Goal: Task Accomplishment & Management: Manage account settings

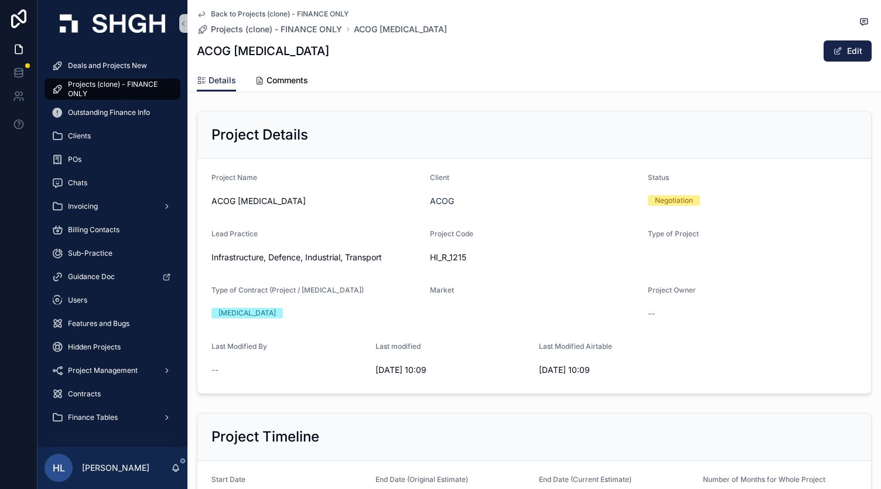
click at [606, 432] on div "Project Timeline" at bounding box center [535, 436] width 646 height 19
click at [145, 89] on span "Projects (clone) - FINANCE ONLY" at bounding box center [118, 89] width 101 height 19
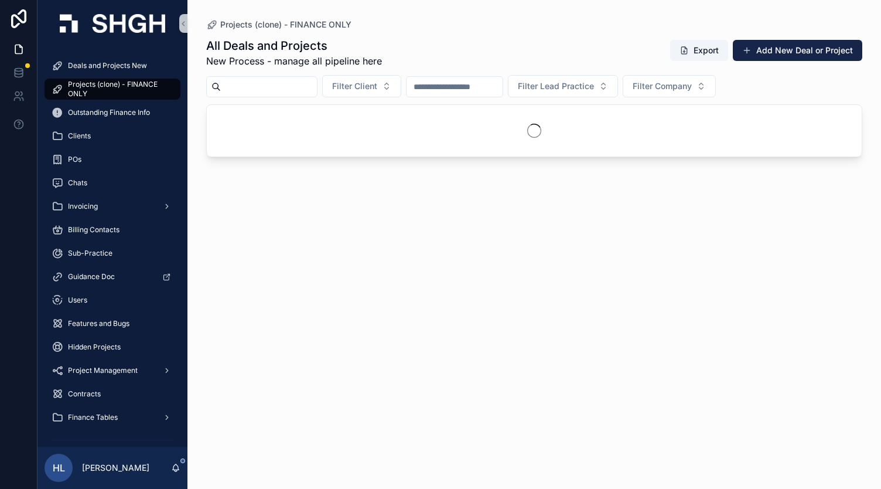
click at [267, 81] on input "scrollable content" at bounding box center [269, 87] width 96 height 16
click at [377, 84] on span "Filter Client" at bounding box center [354, 86] width 45 height 12
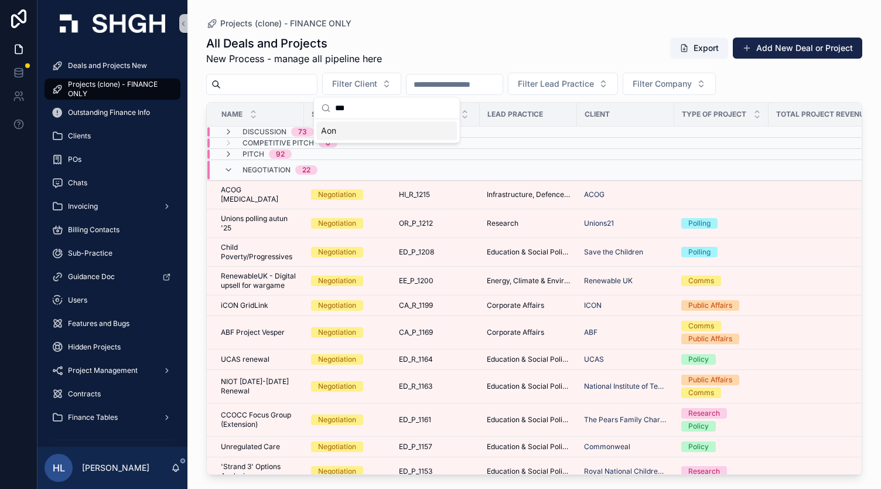
type input "***"
click at [361, 137] on div "Aon" at bounding box center [386, 130] width 141 height 19
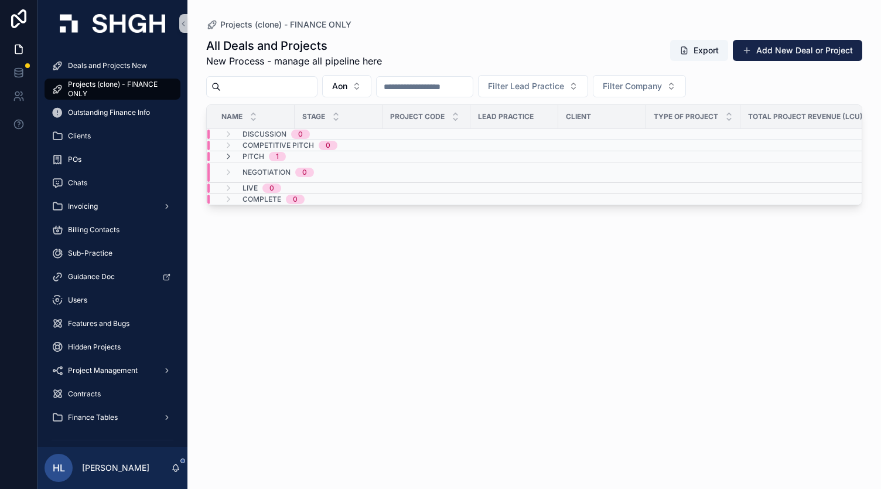
click at [272, 160] on td "Pitch 1" at bounding box center [339, 156] width 264 height 11
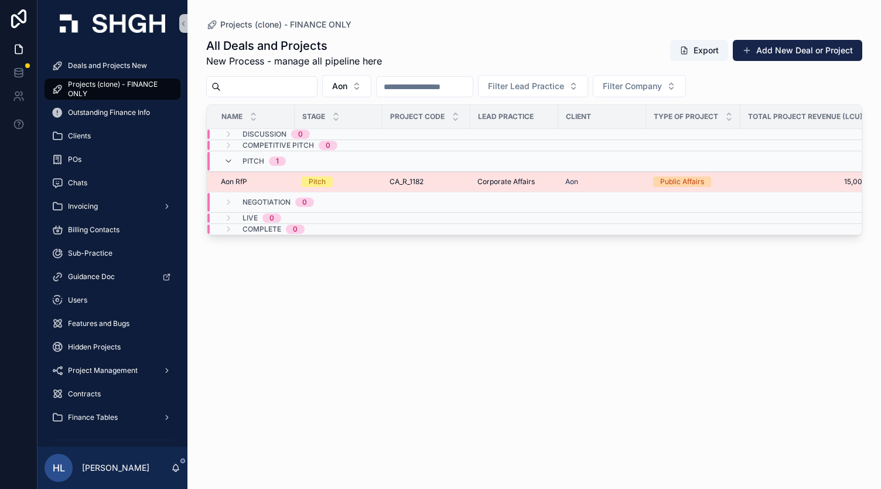
click at [457, 178] on div "CA_R_1182 CA_R_1182" at bounding box center [427, 181] width 74 height 9
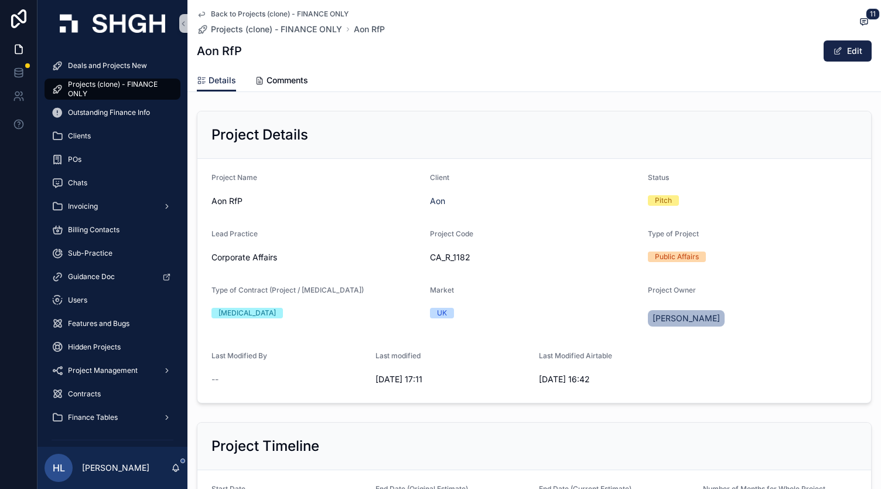
click at [194, 13] on div "Back to Projects (clone) - FINANCE ONLY Projects (clone) - FINANCE ONLY Aon RfP…" at bounding box center [534, 46] width 694 height 92
click at [199, 15] on icon "scrollable content" at bounding box center [202, 14] width 6 height 5
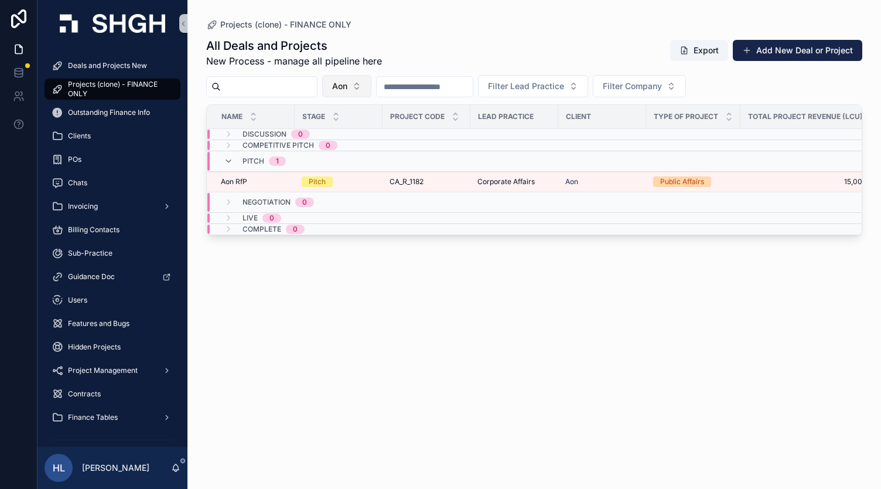
click at [371, 93] on button "Aon" at bounding box center [346, 86] width 49 height 22
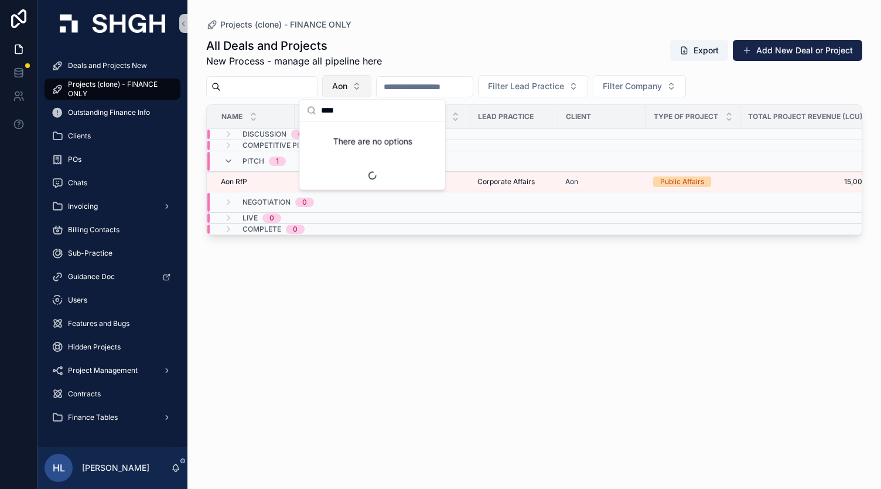
type input "*****"
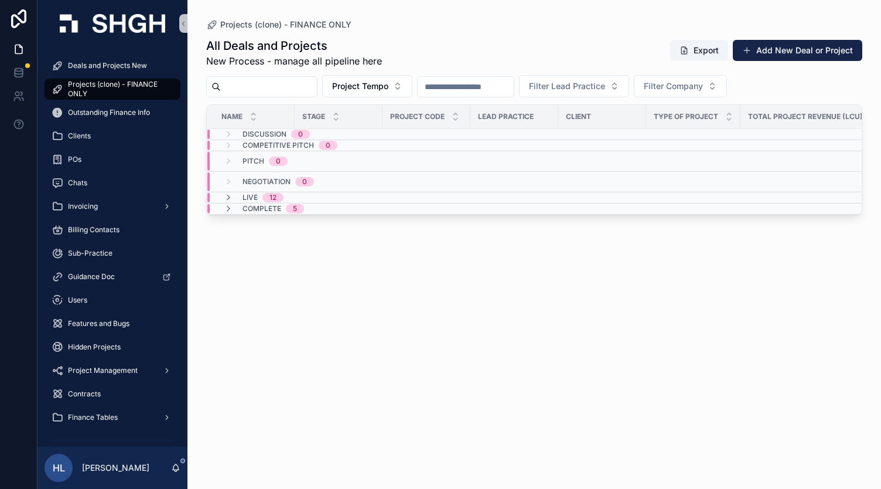
click at [250, 189] on div "Negotiation 0" at bounding box center [278, 181] width 71 height 19
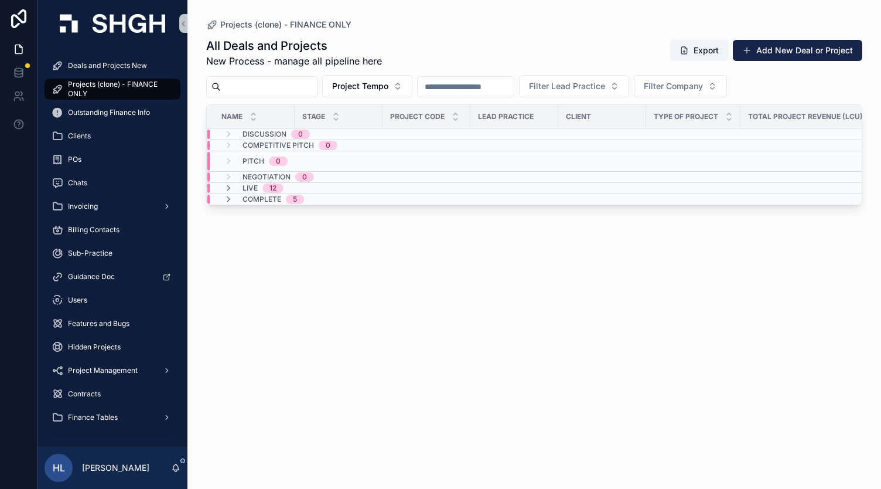
click at [250, 189] on span "Live" at bounding box center [250, 187] width 15 height 9
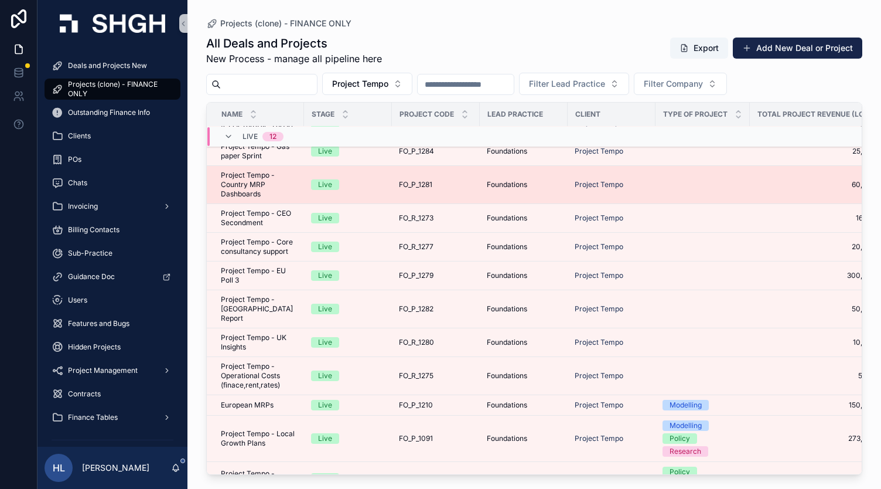
scroll to position [121, 0]
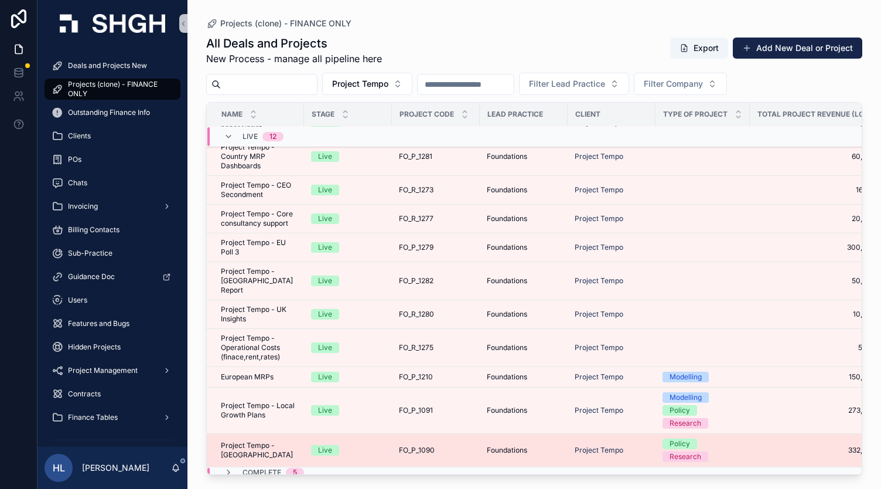
click at [271, 441] on span "Project Tempo - [GEOGRAPHIC_DATA]" at bounding box center [259, 450] width 76 height 19
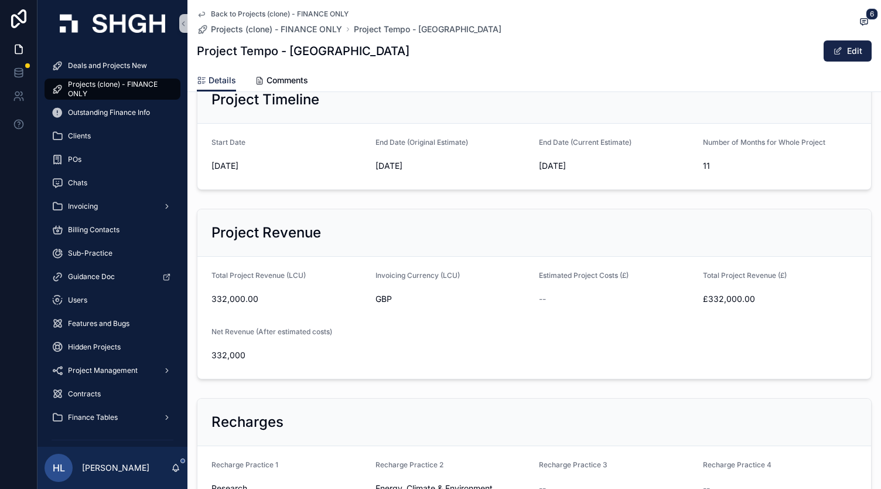
scroll to position [380, 0]
click at [197, 16] on icon "scrollable content" at bounding box center [201, 13] width 9 height 9
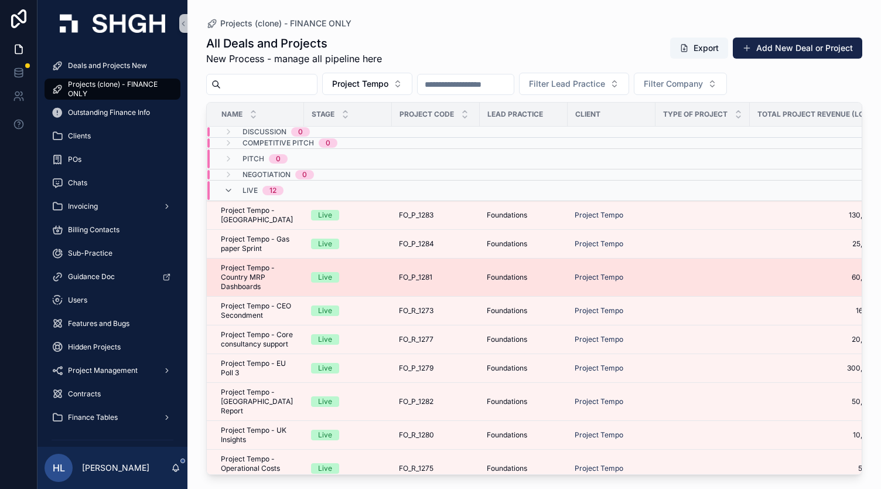
scroll to position [121, 0]
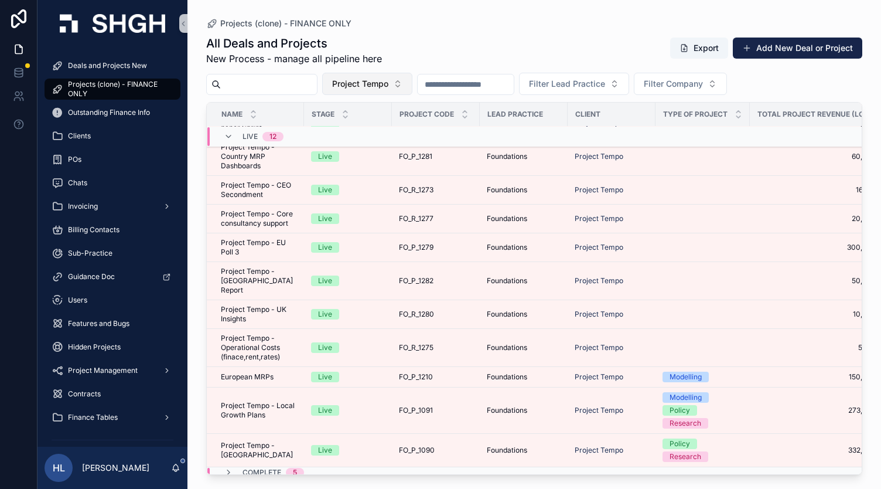
click at [388, 79] on span "Project Tempo" at bounding box center [360, 84] width 56 height 12
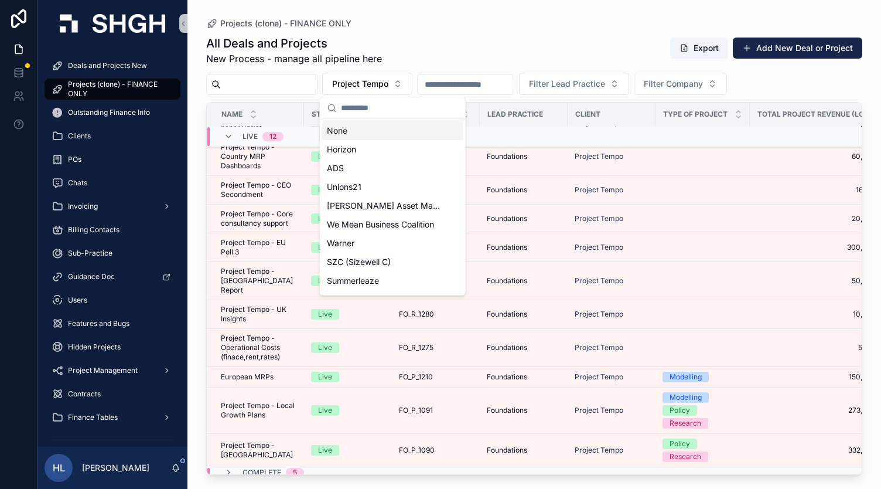
click at [352, 133] on div "None" at bounding box center [392, 130] width 141 height 19
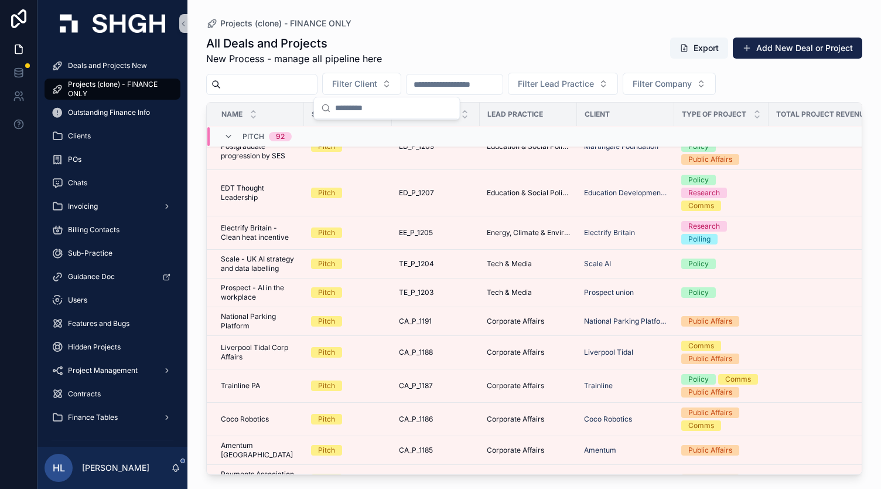
scroll to position [190, 0]
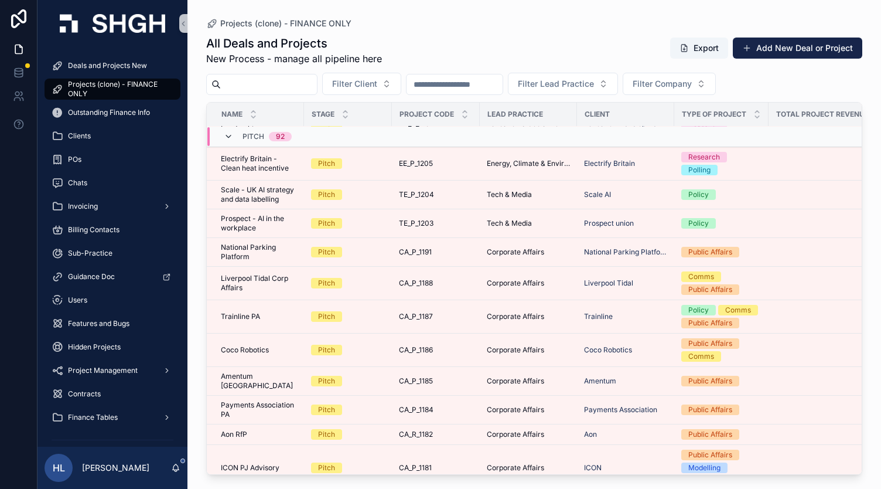
click at [231, 135] on icon "scrollable content" at bounding box center [228, 136] width 9 height 9
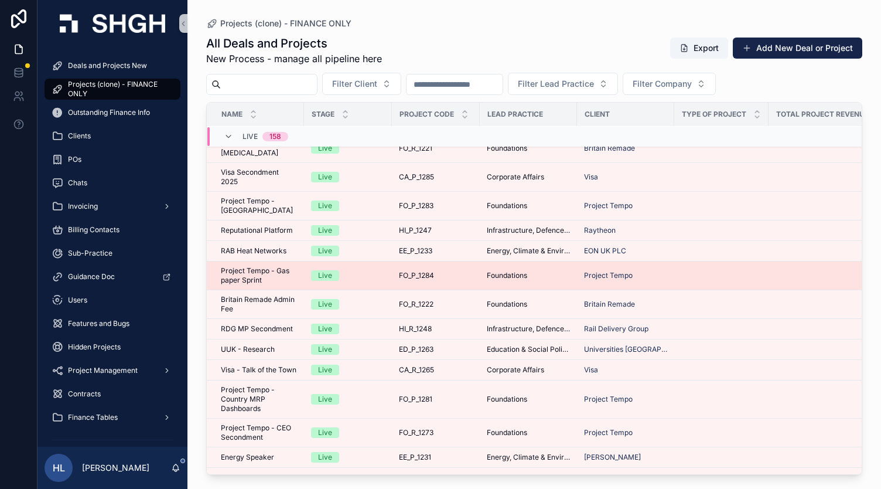
scroll to position [0, 0]
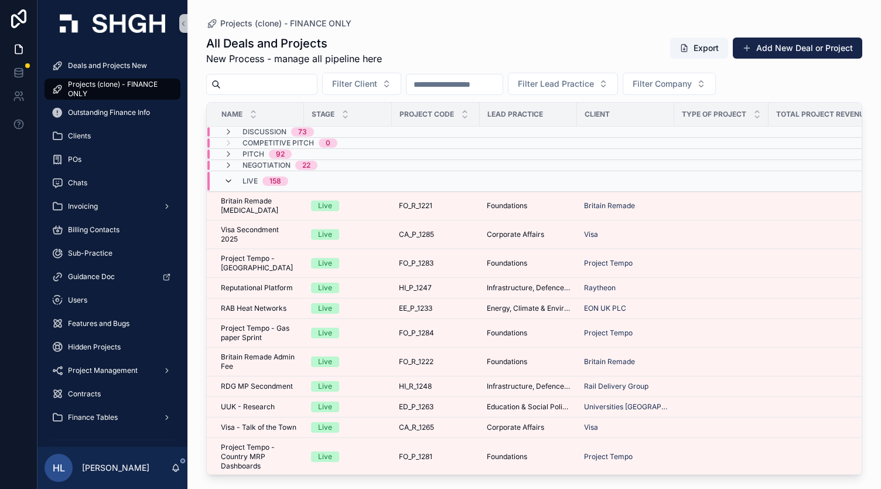
click at [226, 180] on icon "scrollable content" at bounding box center [228, 180] width 9 height 9
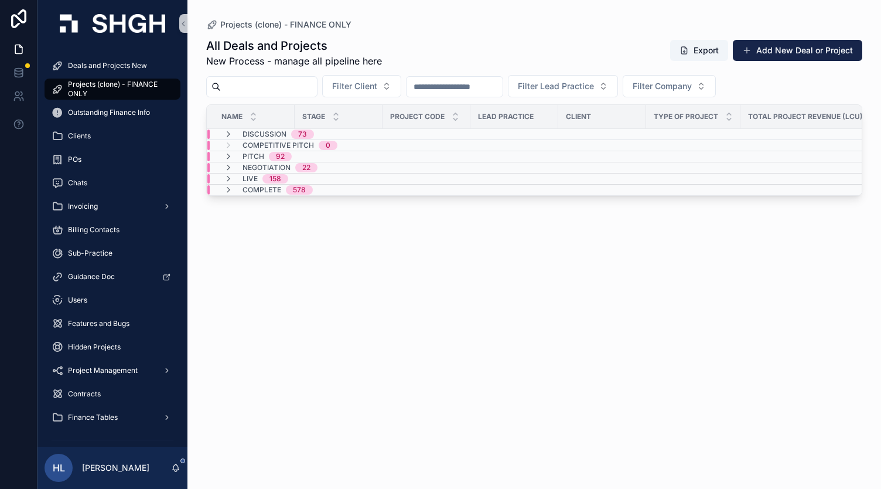
click at [226, 180] on icon "scrollable content" at bounding box center [228, 178] width 9 height 9
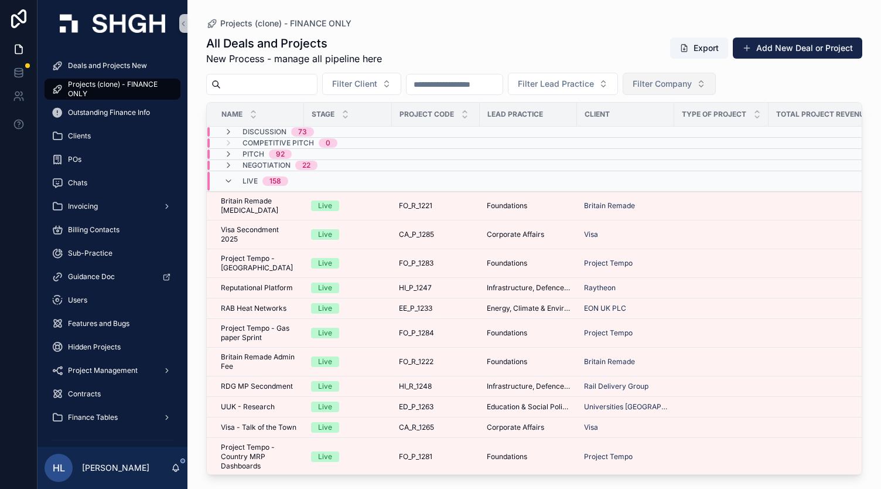
click at [692, 86] on span "Filter Company" at bounding box center [662, 84] width 59 height 12
click at [683, 135] on div "[GEOGRAPHIC_DATA]" at bounding box center [718, 130] width 141 height 19
click at [229, 183] on icon "scrollable content" at bounding box center [228, 180] width 9 height 9
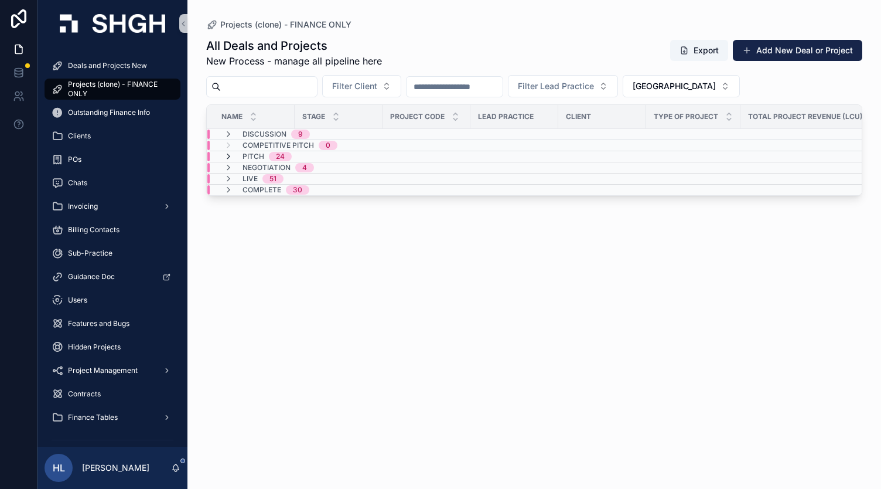
click at [227, 154] on icon "scrollable content" at bounding box center [228, 156] width 9 height 9
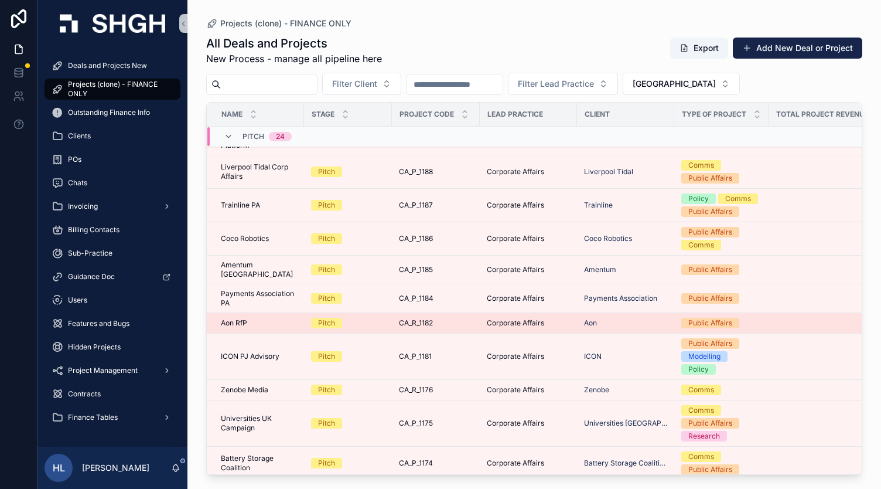
scroll to position [163, 0]
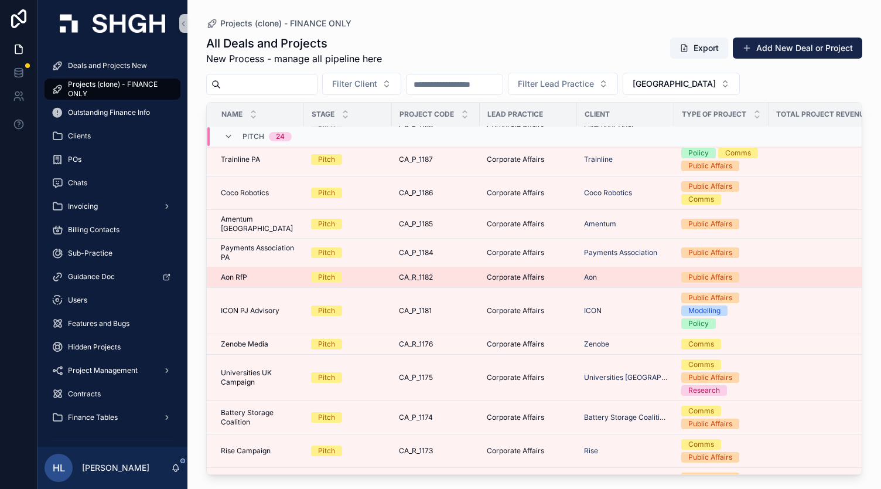
click at [248, 272] on div "Aon RfP Aon RfP" at bounding box center [259, 276] width 76 height 9
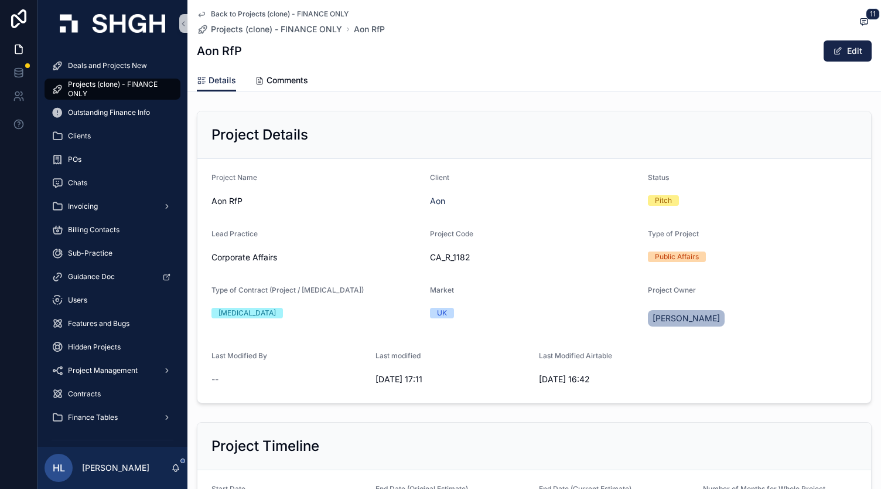
click at [199, 15] on icon "scrollable content" at bounding box center [201, 13] width 9 height 9
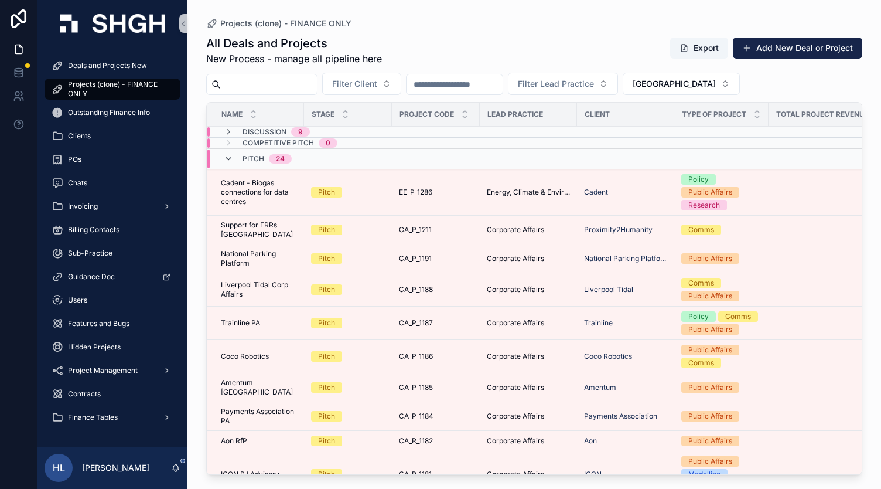
click at [231, 161] on icon "scrollable content" at bounding box center [228, 158] width 9 height 9
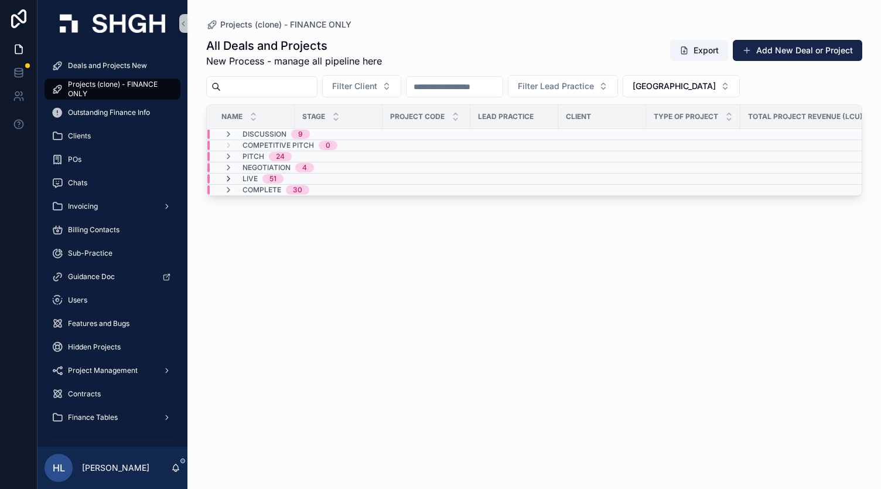
click at [227, 181] on icon "scrollable content" at bounding box center [228, 178] width 9 height 9
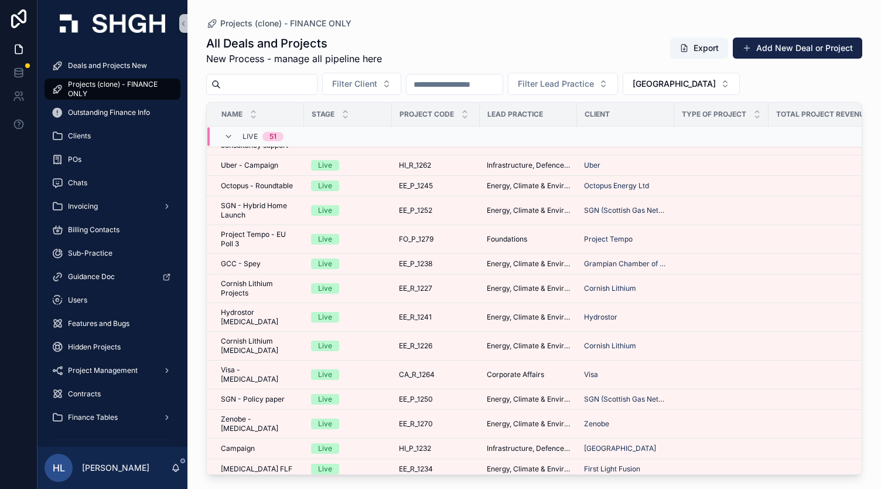
scroll to position [825, 0]
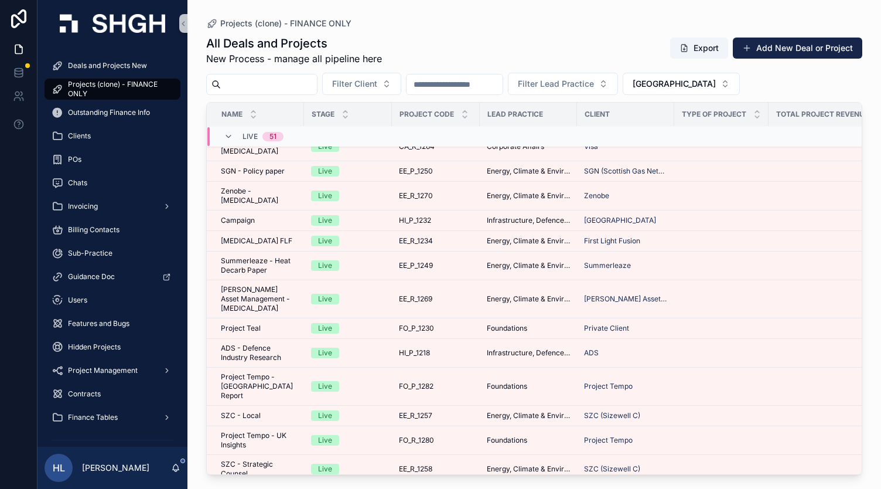
click at [497, 85] on input "scrollable content" at bounding box center [455, 84] width 96 height 16
type input "**"
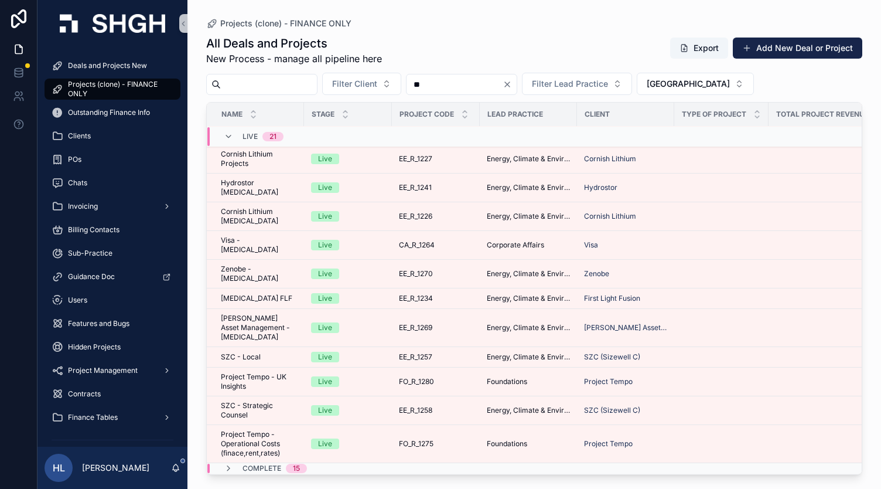
scroll to position [285, 0]
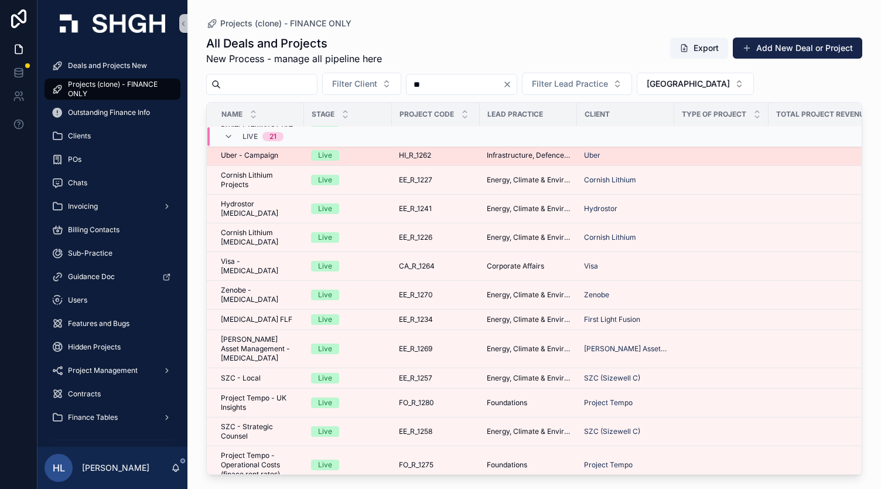
click at [300, 153] on td "Uber - Campaign Uber - Campaign" at bounding box center [255, 155] width 97 height 21
click at [245, 151] on span "Uber - Campaign" at bounding box center [249, 155] width 57 height 9
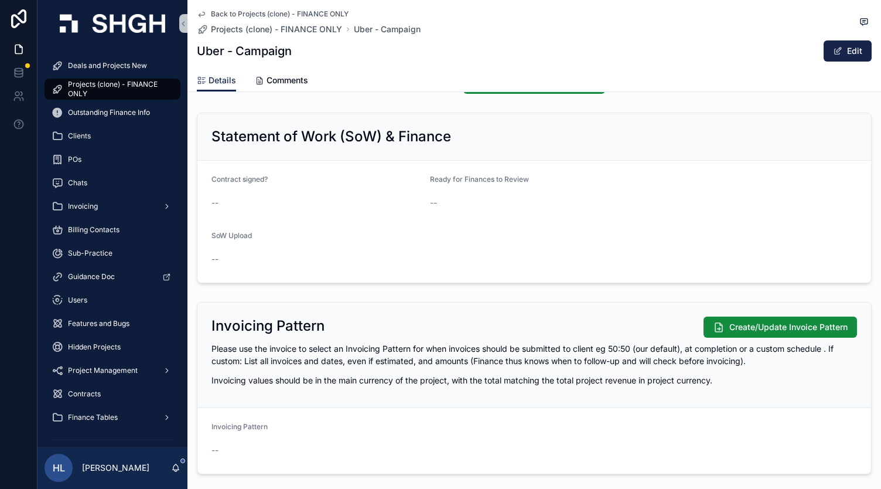
scroll to position [1093, 0]
drag, startPoint x: 100, startPoint y: 79, endPoint x: 171, endPoint y: 41, distance: 81.0
click at [100, 79] on link "Projects (clone) - FINANCE ONLY" at bounding box center [113, 89] width 136 height 21
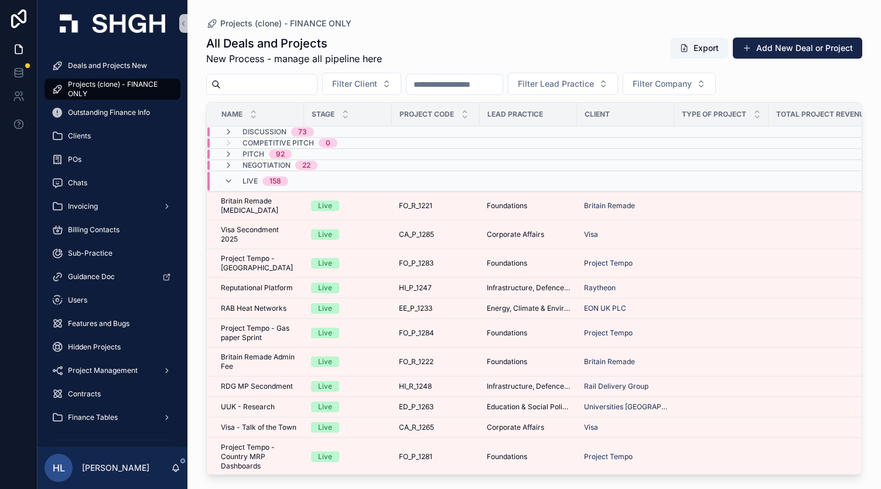
click at [599, 114] on span "Client" at bounding box center [597, 114] width 25 height 9
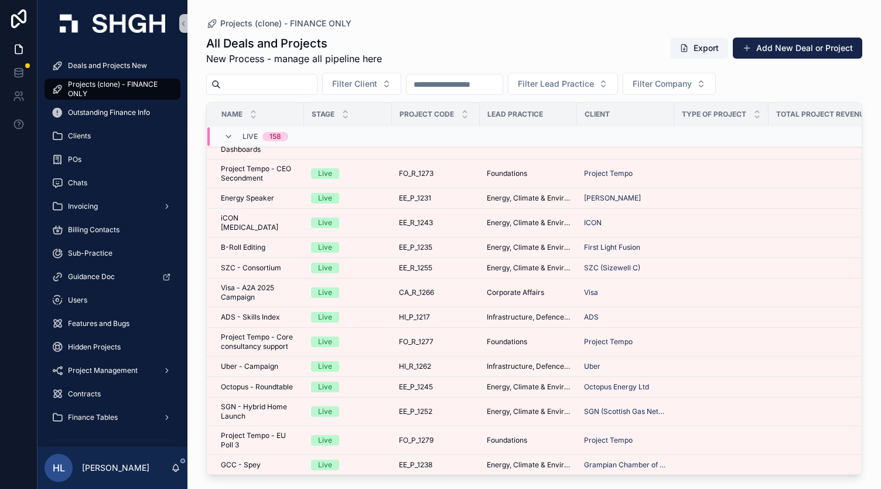
scroll to position [618, 0]
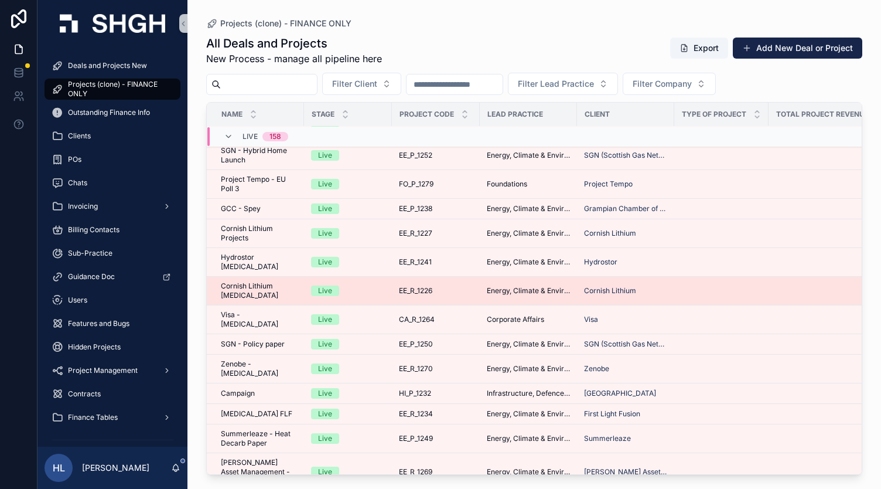
click at [236, 281] on span "Cornish Lithium [MEDICAL_DATA]" at bounding box center [259, 290] width 76 height 19
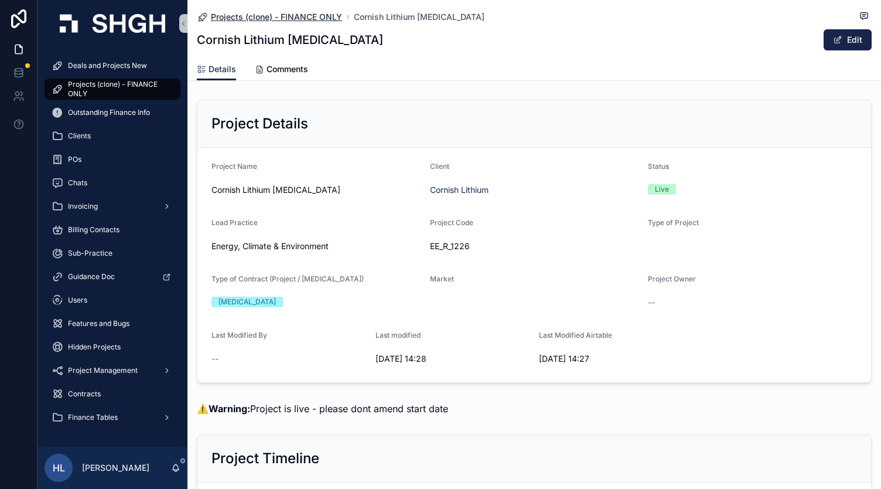
click at [330, 18] on span "Projects (clone) - FINANCE ONLY" at bounding box center [276, 17] width 131 height 12
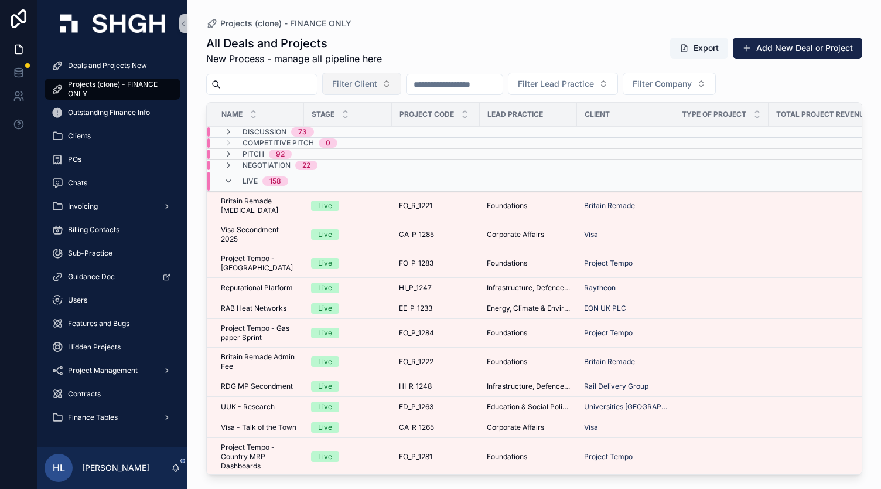
click at [377, 84] on span "Filter Client" at bounding box center [354, 84] width 45 height 12
type input "****"
click at [380, 129] on span "Cornish Lithium" at bounding box center [350, 131] width 59 height 12
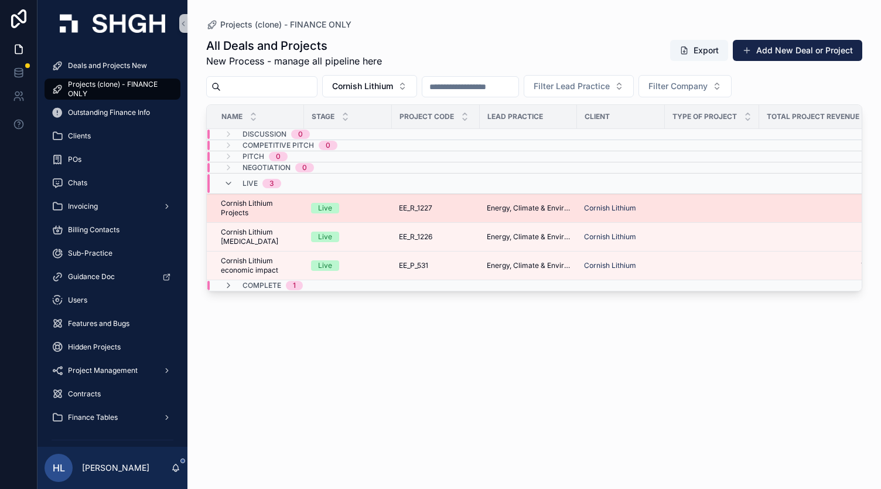
click at [262, 204] on span "Cornish Lithium Projects" at bounding box center [259, 208] width 76 height 19
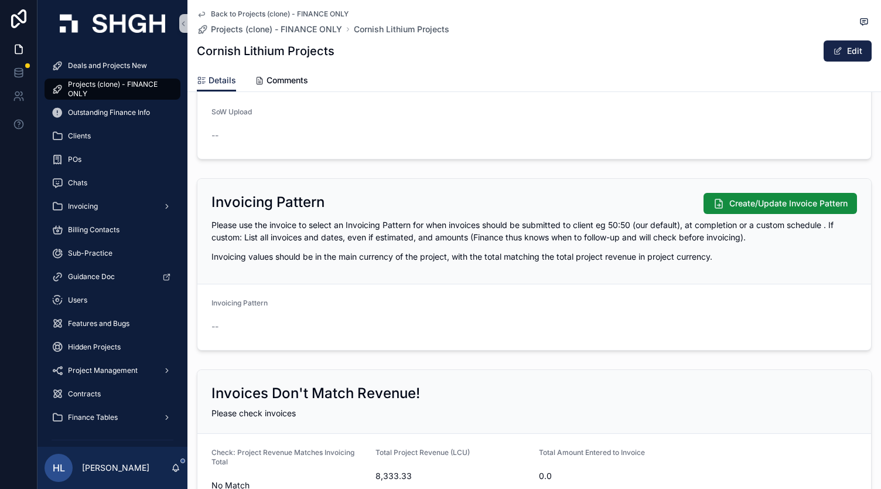
scroll to position [1224, 0]
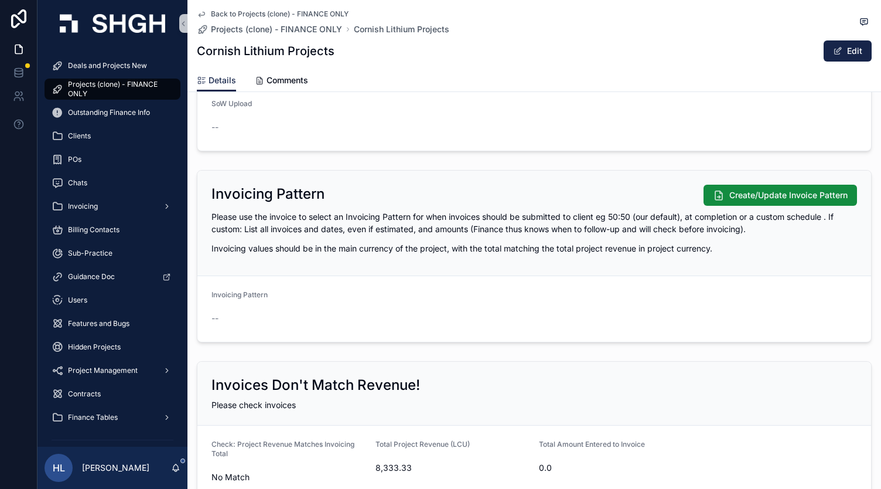
click at [200, 16] on icon "scrollable content" at bounding box center [201, 13] width 9 height 9
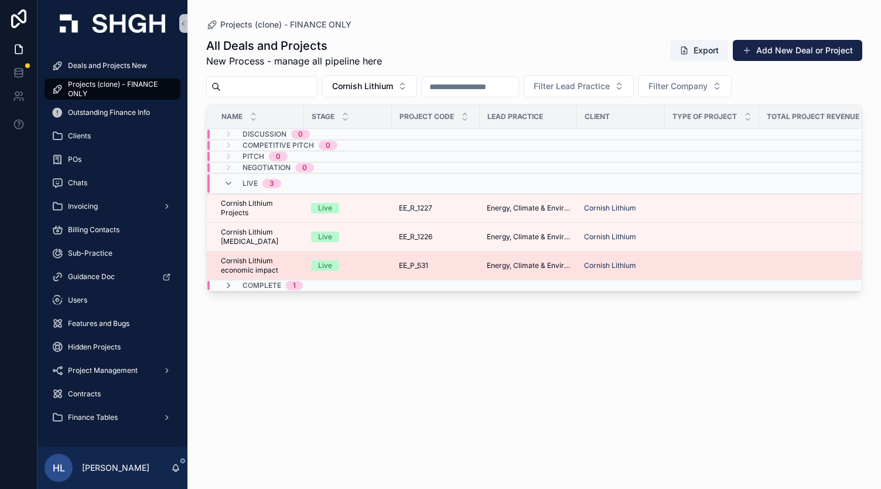
click at [248, 260] on span "Cornish Lithium economic impact" at bounding box center [259, 265] width 76 height 19
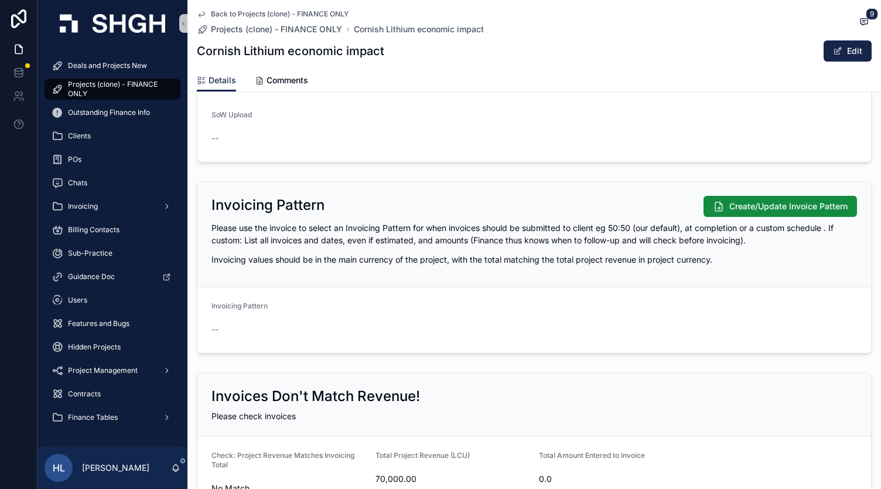
scroll to position [1226, 0]
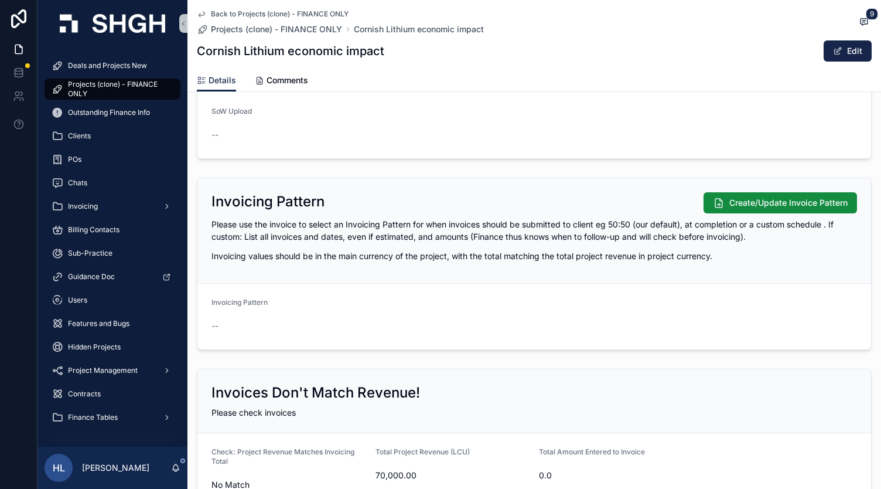
click at [197, 14] on icon "scrollable content" at bounding box center [201, 13] width 9 height 9
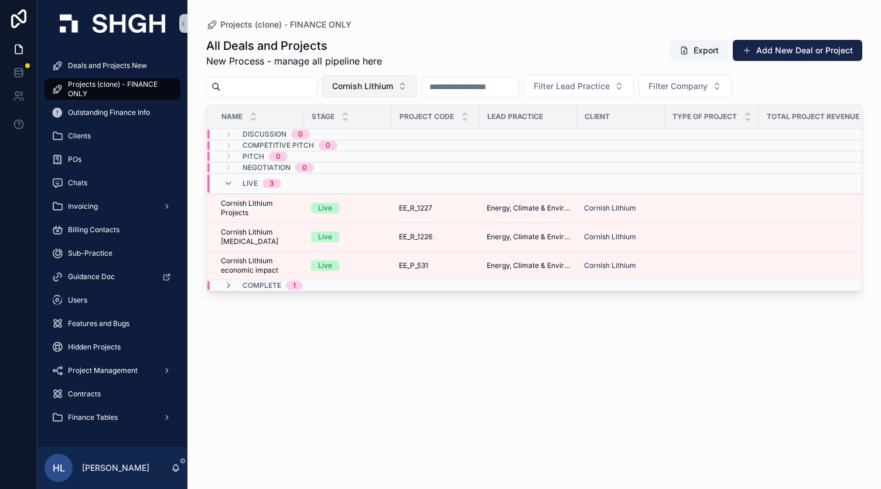
click at [393, 80] on span "Cornish Lithium" at bounding box center [362, 86] width 61 height 12
type input "***"
click at [361, 163] on div "EON UK PLC" at bounding box center [395, 170] width 141 height 19
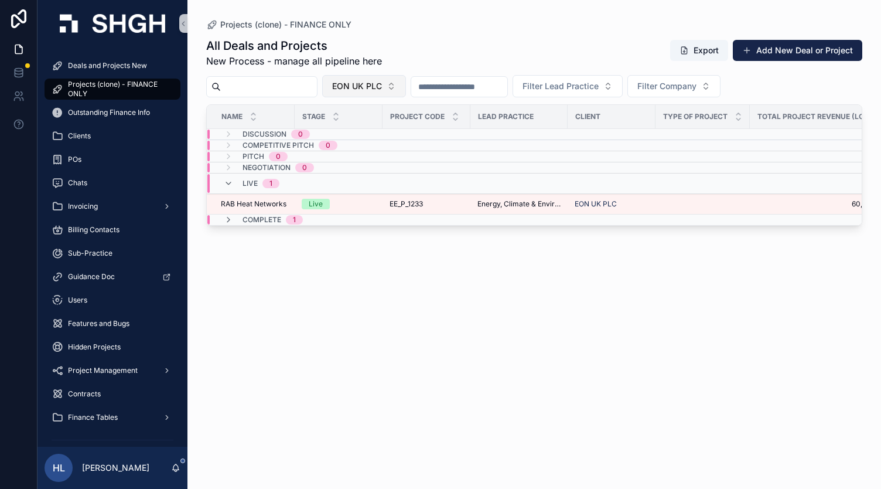
click at [382, 83] on span "EON UK PLC" at bounding box center [357, 86] width 50 height 12
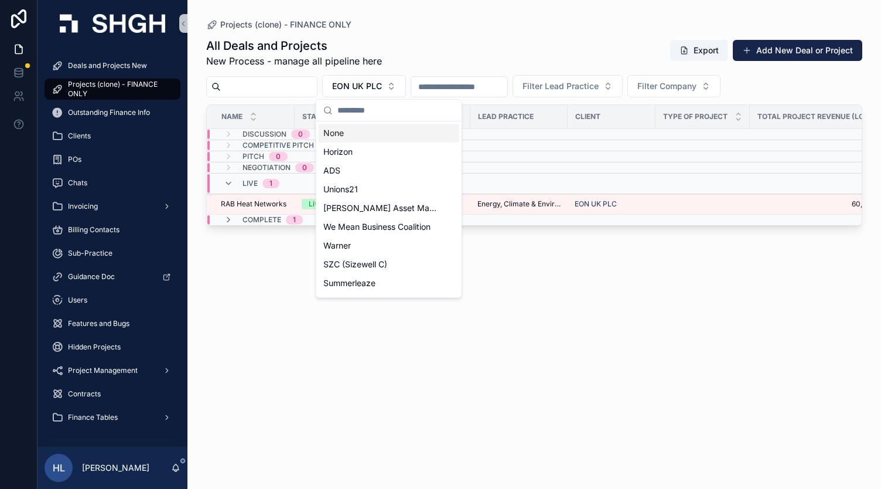
click at [362, 131] on div "None" at bounding box center [389, 133] width 141 height 19
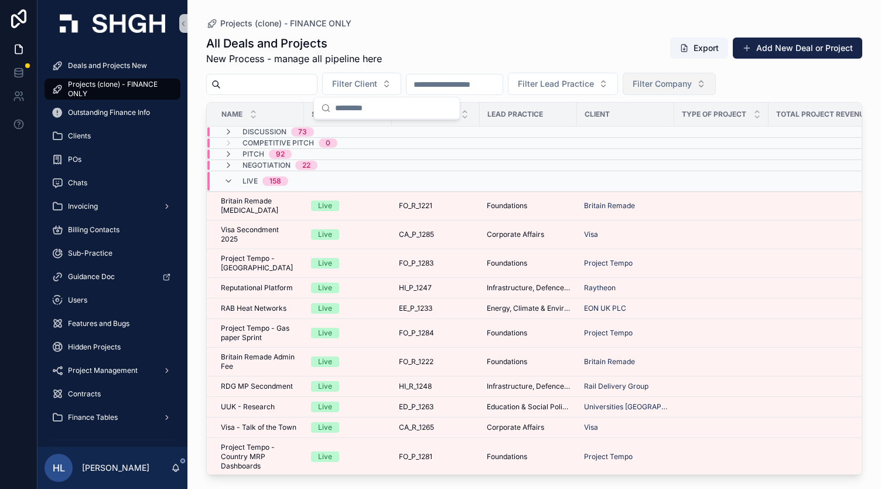
click at [692, 83] on span "Filter Company" at bounding box center [662, 84] width 59 height 12
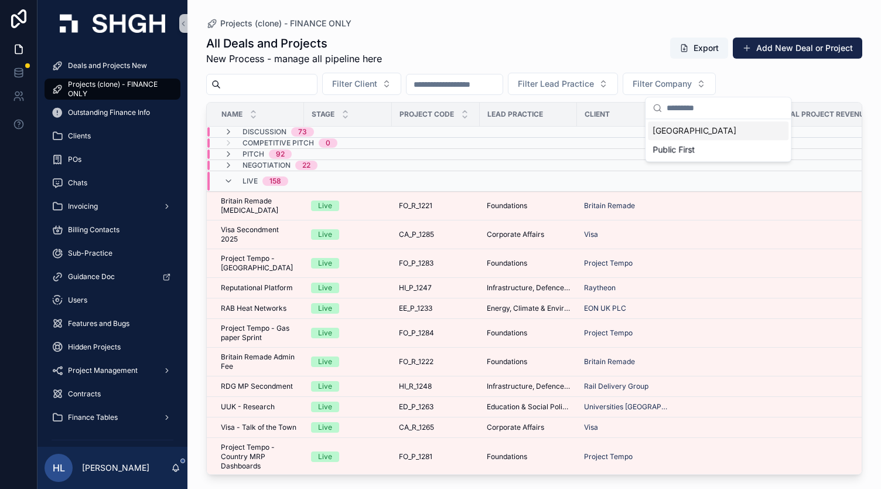
click at [698, 129] on div "[GEOGRAPHIC_DATA]" at bounding box center [718, 130] width 141 height 19
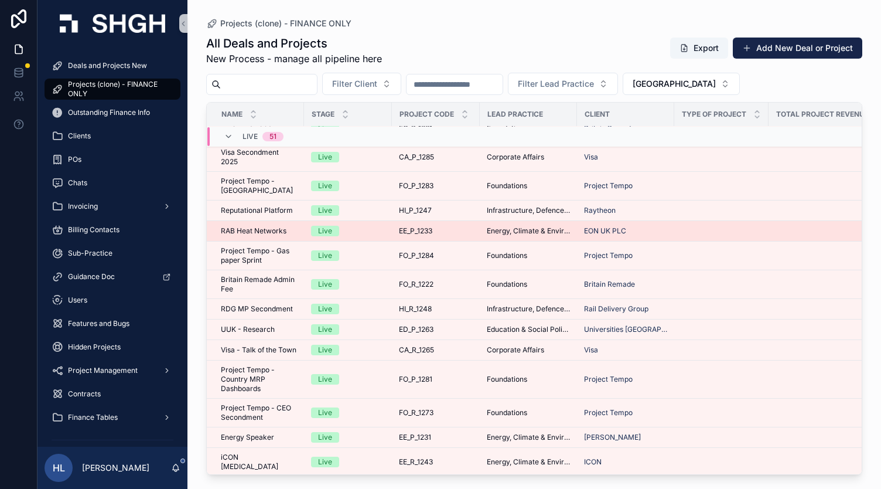
scroll to position [125, 0]
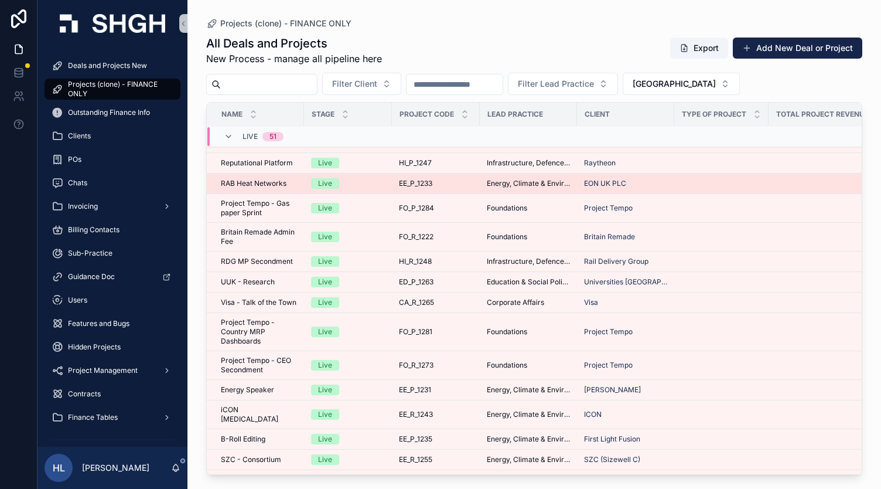
click at [265, 179] on span "RAB Heat Networks" at bounding box center [254, 183] width 66 height 9
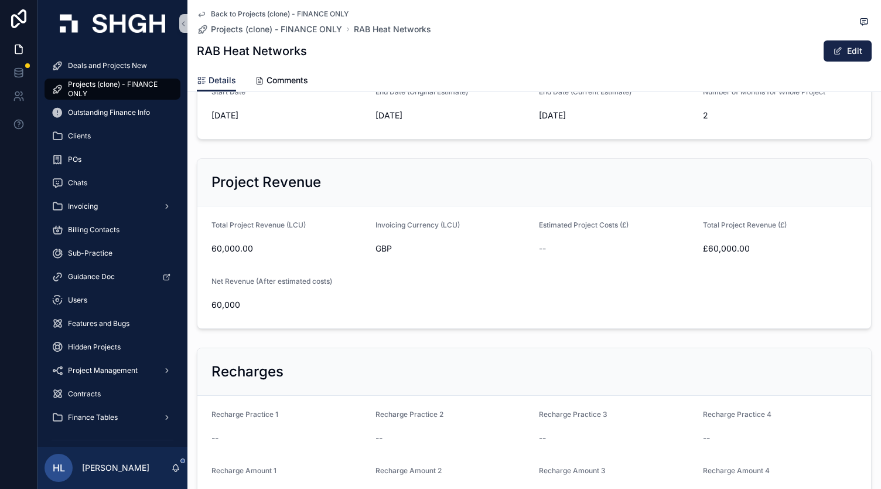
scroll to position [416, 0]
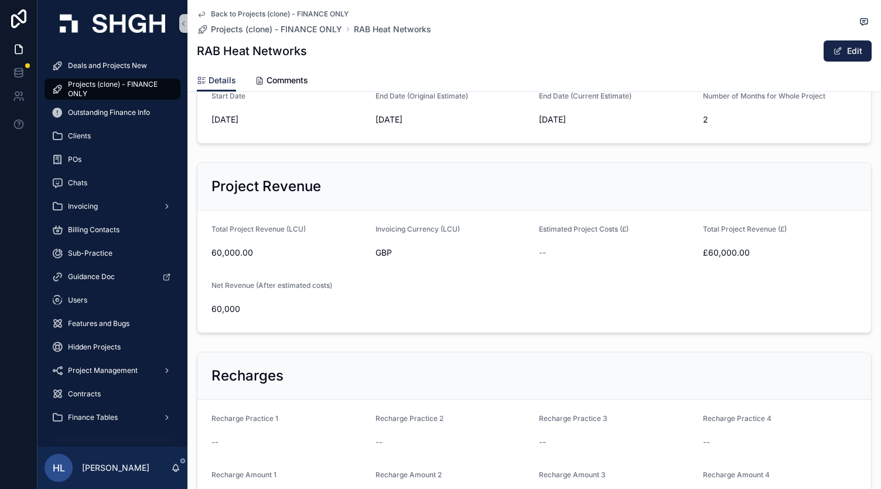
click at [197, 9] on icon "scrollable content" at bounding box center [201, 13] width 9 height 9
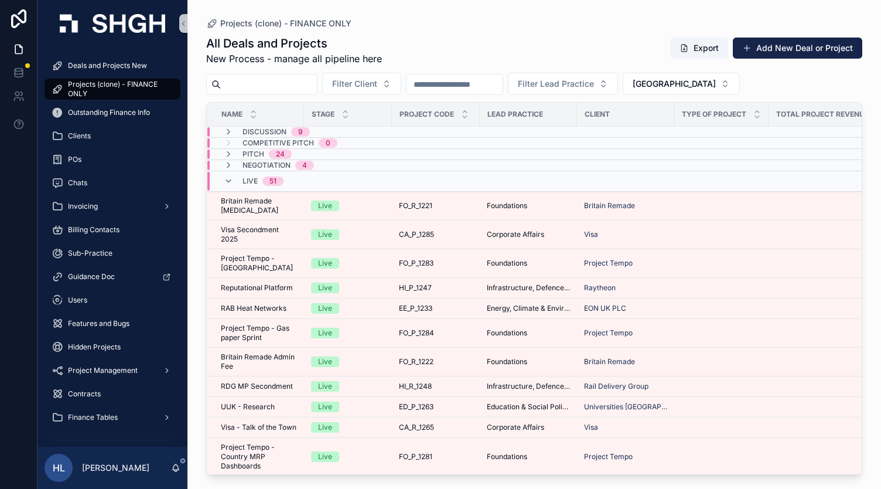
click at [230, 185] on div "Live 51" at bounding box center [254, 181] width 60 height 19
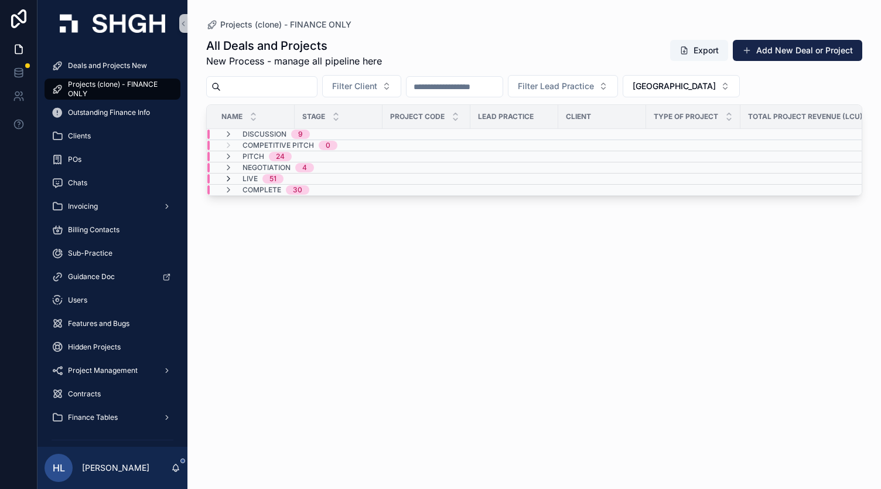
click at [229, 179] on icon "scrollable content" at bounding box center [228, 178] width 9 height 9
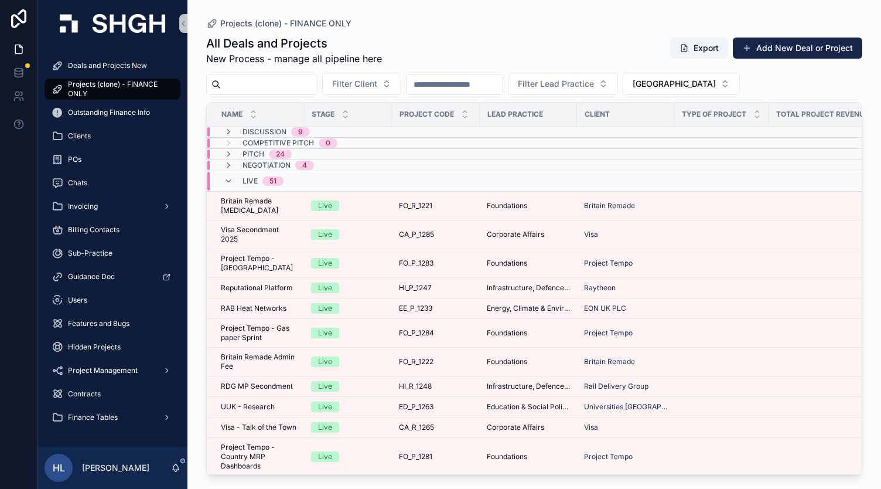
click at [229, 179] on icon "scrollable content" at bounding box center [228, 180] width 9 height 9
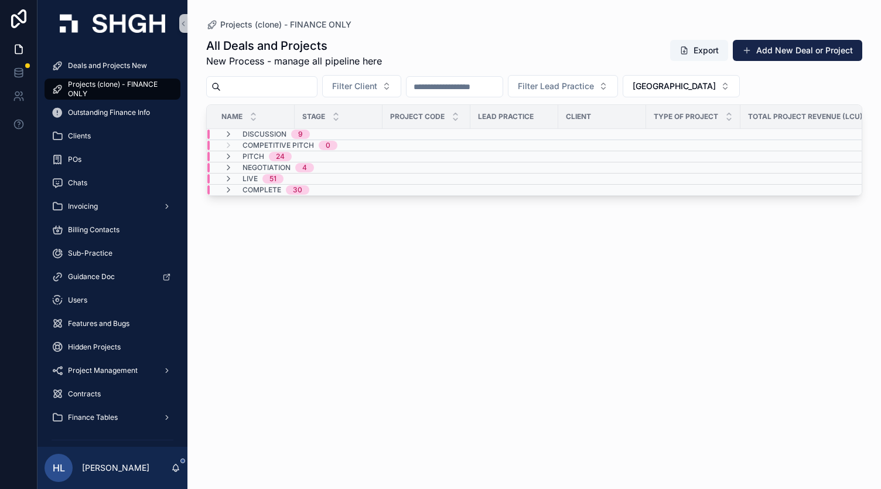
click at [229, 179] on icon "scrollable content" at bounding box center [228, 178] width 9 height 9
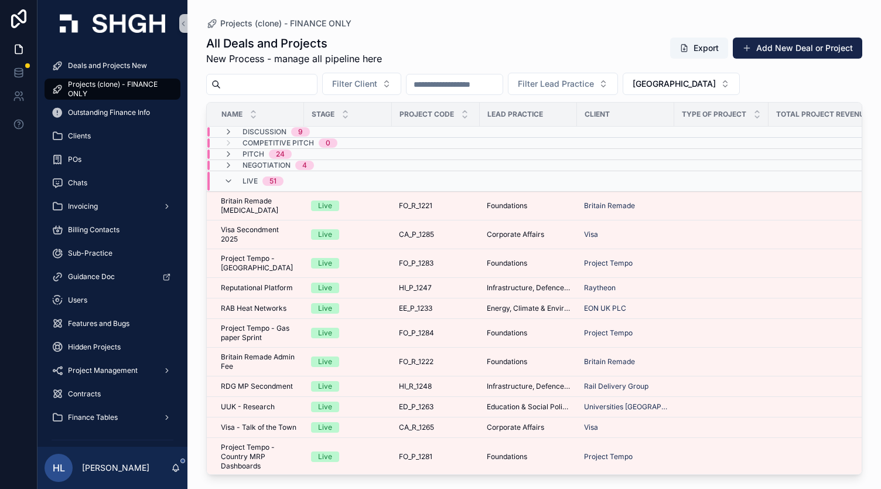
click at [229, 179] on icon "scrollable content" at bounding box center [228, 180] width 9 height 9
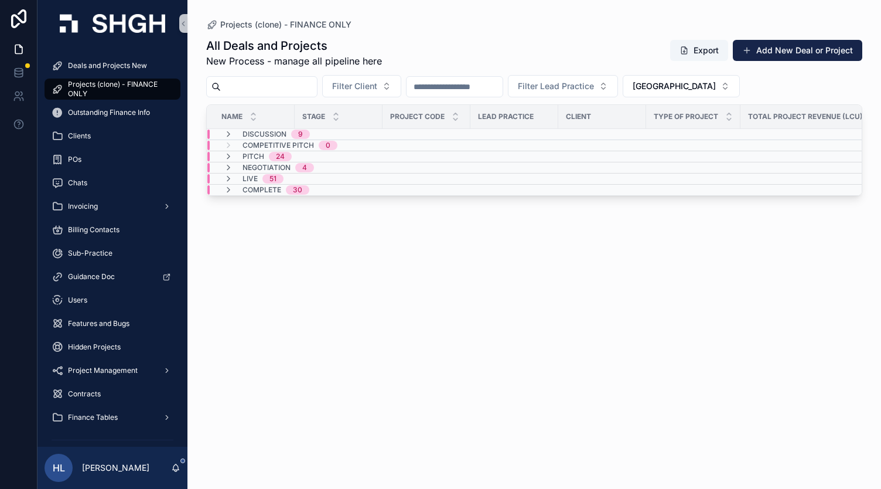
click at [229, 179] on icon "scrollable content" at bounding box center [228, 178] width 9 height 9
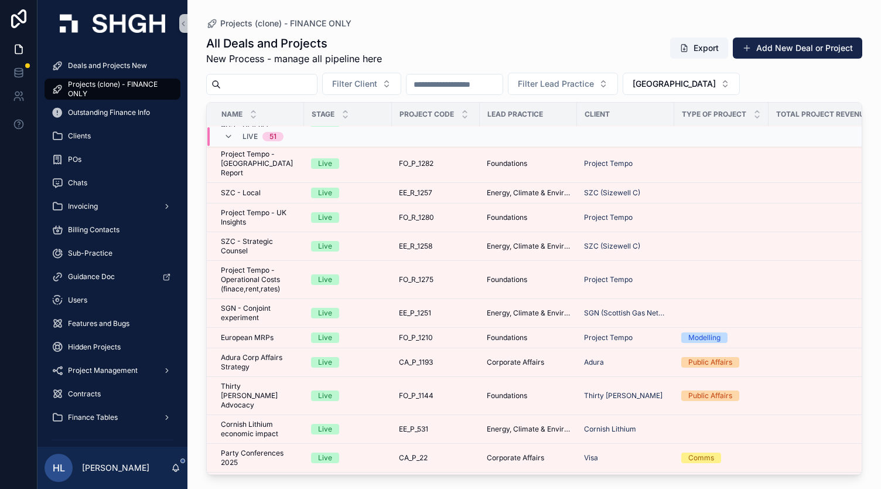
scroll to position [1065, 0]
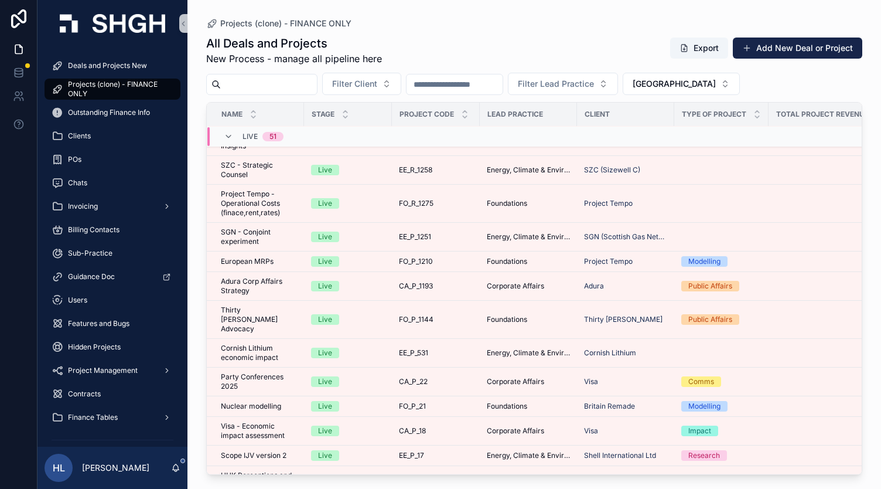
click at [230, 141] on div "Live 51" at bounding box center [254, 136] width 60 height 19
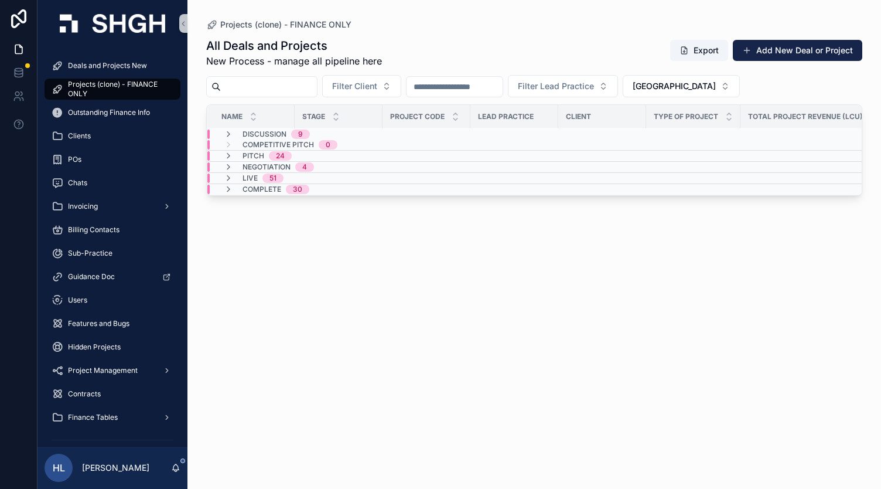
scroll to position [1, 0]
click at [229, 185] on icon "scrollable content" at bounding box center [228, 189] width 9 height 9
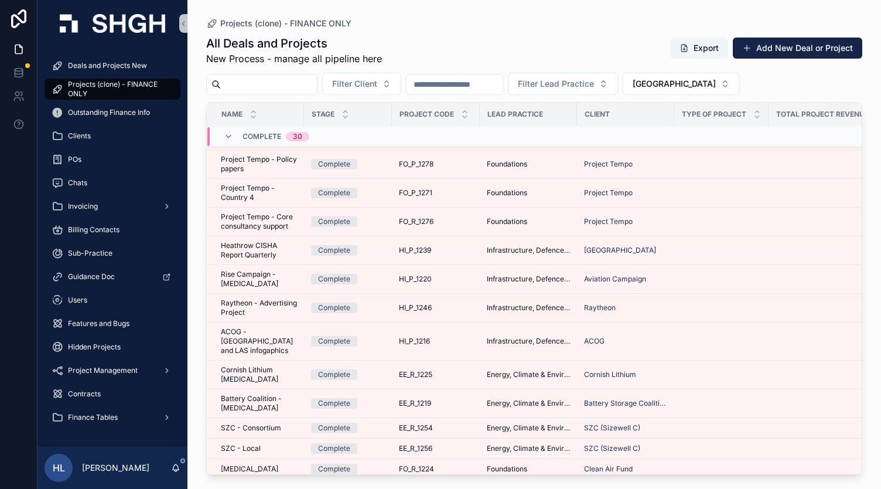
scroll to position [534, 0]
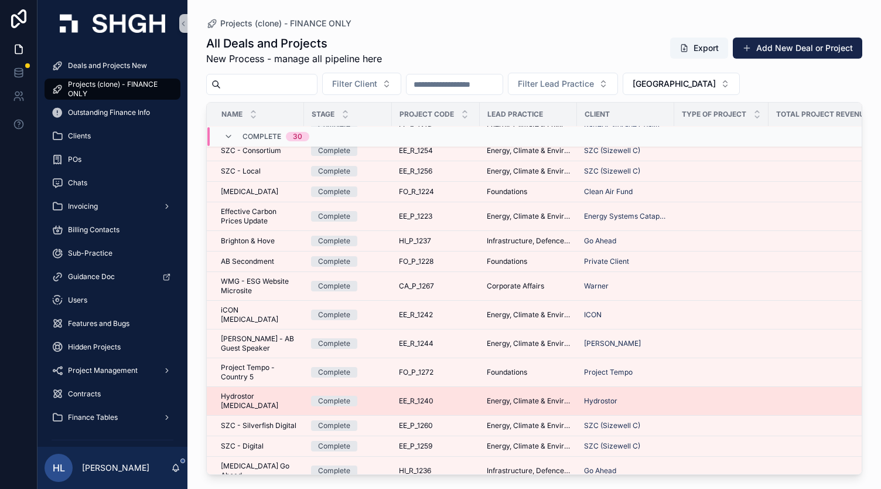
click at [252, 391] on span "Hydrostor [MEDICAL_DATA]" at bounding box center [259, 400] width 76 height 19
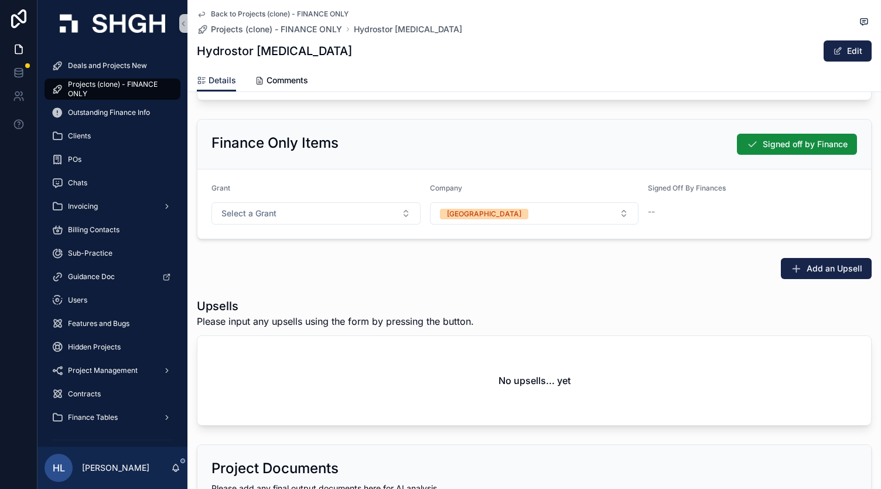
scroll to position [2231, 0]
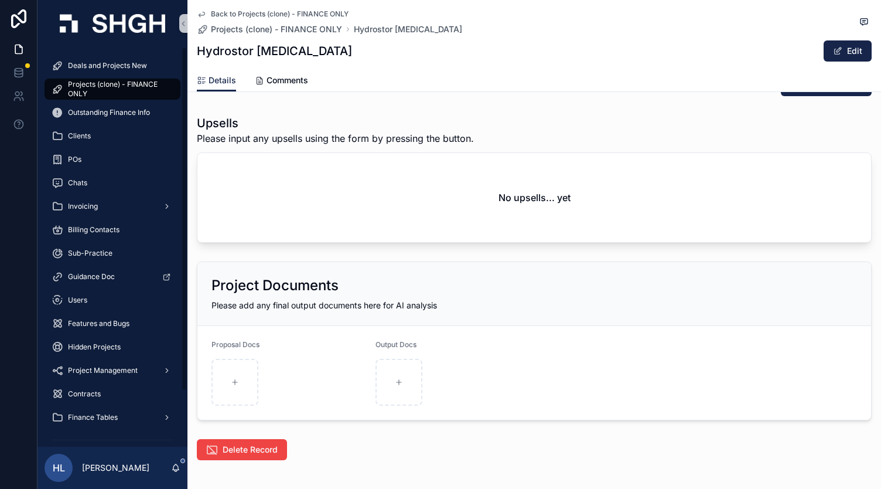
click at [92, 85] on span "Projects (clone) - FINANCE ONLY" at bounding box center [118, 89] width 101 height 19
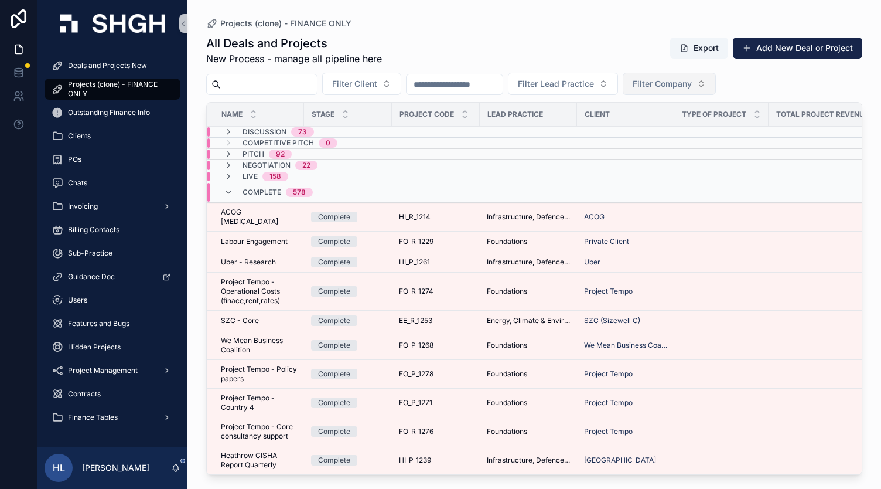
click at [687, 80] on span "Filter Company" at bounding box center [662, 84] width 59 height 12
click at [676, 131] on div "[GEOGRAPHIC_DATA]" at bounding box center [718, 130] width 141 height 19
click at [230, 193] on icon "scrollable content" at bounding box center [228, 191] width 9 height 9
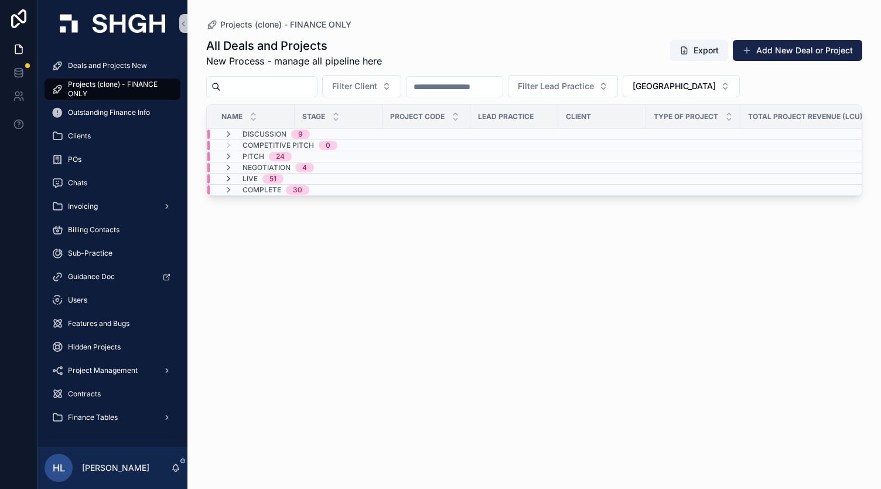
click at [229, 176] on icon "scrollable content" at bounding box center [228, 178] width 9 height 9
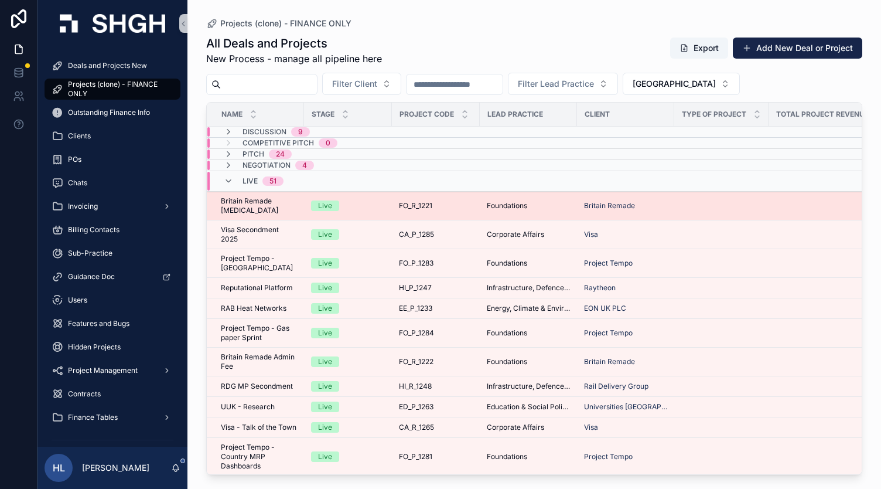
click at [272, 204] on span "Britain Remade [MEDICAL_DATA]" at bounding box center [259, 205] width 76 height 19
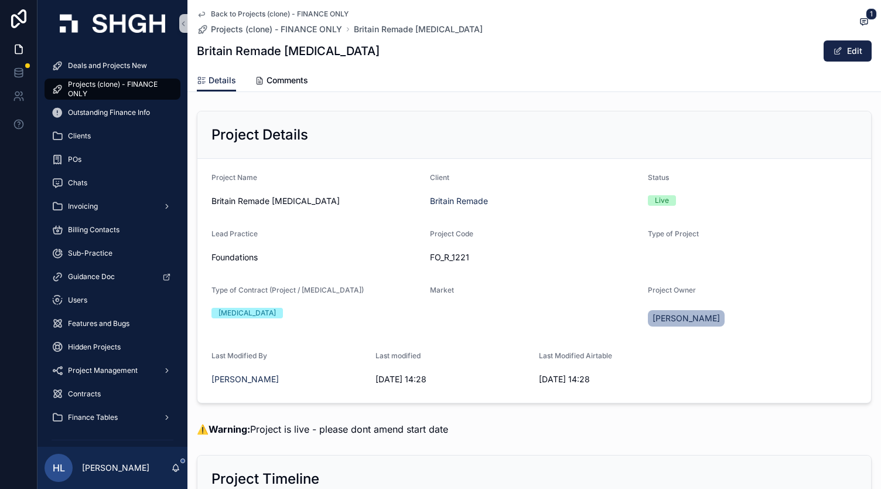
click at [197, 10] on icon "scrollable content" at bounding box center [201, 13] width 9 height 9
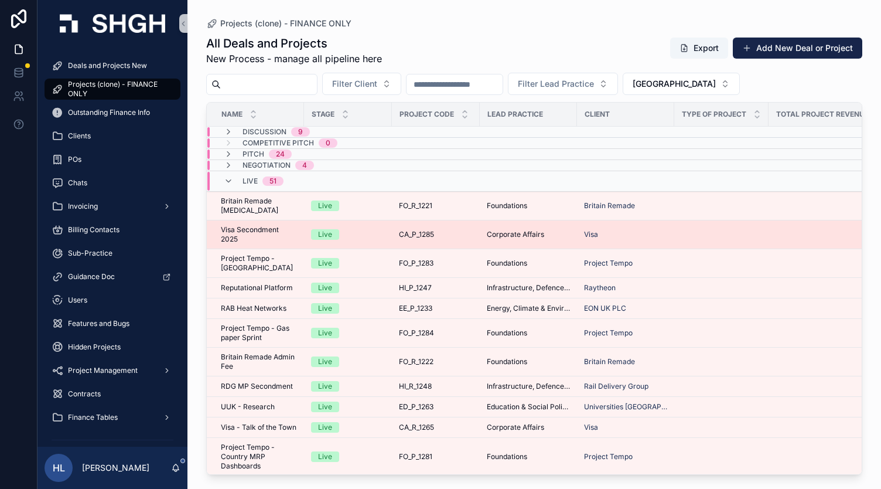
click at [262, 229] on span "Visa Secondment 2025" at bounding box center [259, 234] width 76 height 19
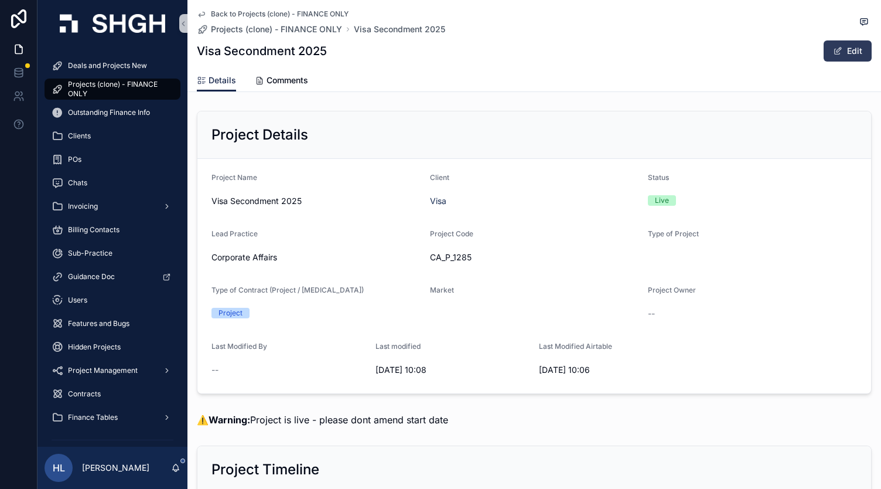
click at [833, 43] on button "Edit" at bounding box center [848, 50] width 48 height 21
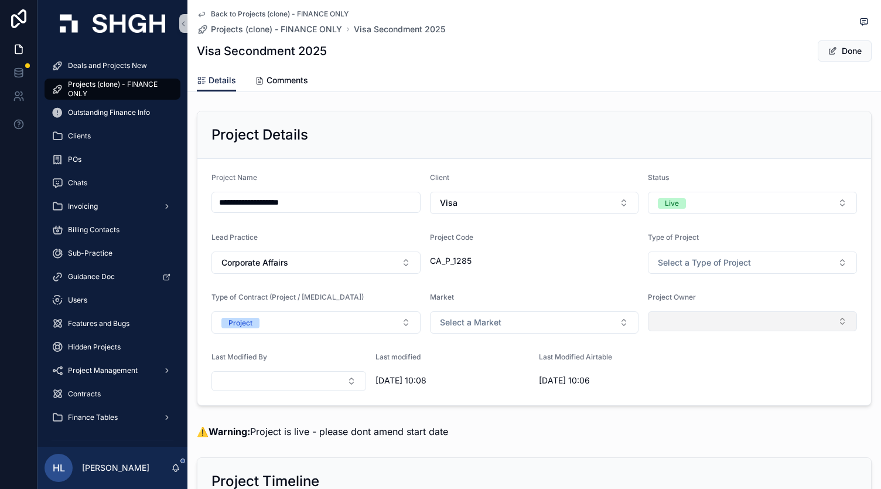
click at [668, 311] on button "Select Button" at bounding box center [752, 321] width 209 height 20
type input "***"
click at [671, 362] on span "[PERSON_NAME]" at bounding box center [683, 366] width 67 height 12
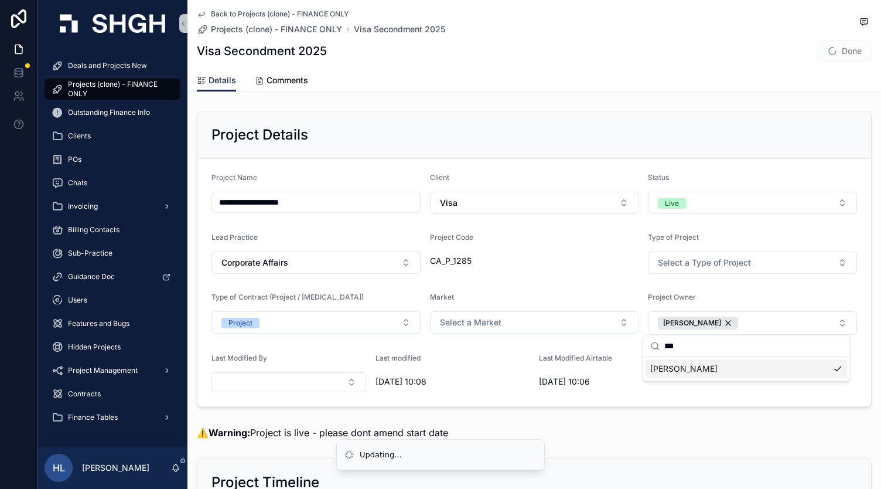
click at [833, 52] on span "Done" at bounding box center [845, 50] width 54 height 21
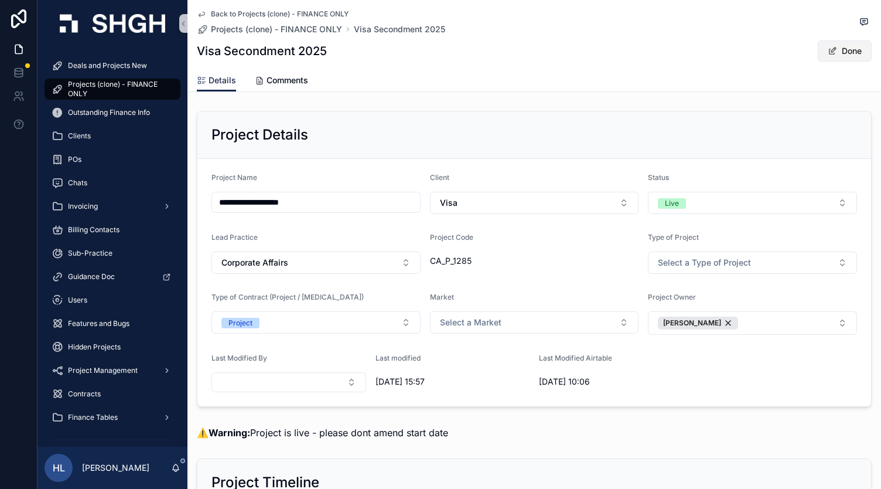
click at [830, 50] on span "scrollable content" at bounding box center [832, 50] width 9 height 9
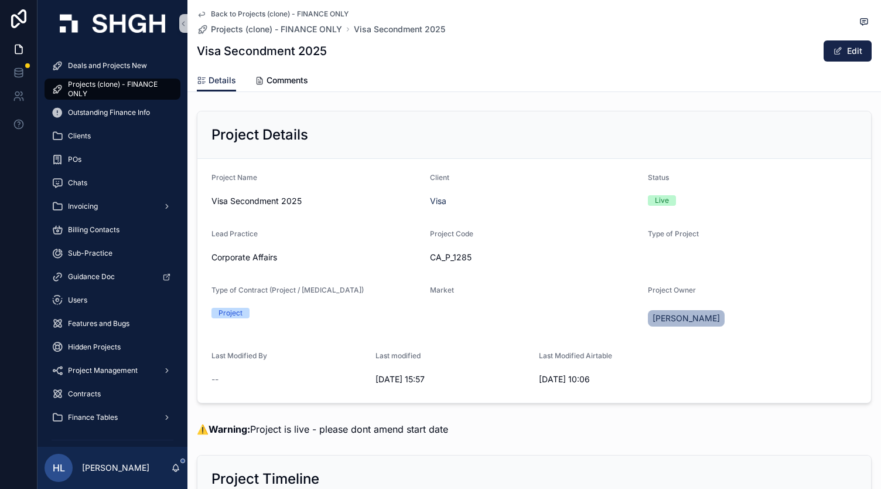
click at [197, 13] on icon "scrollable content" at bounding box center [201, 13] width 9 height 9
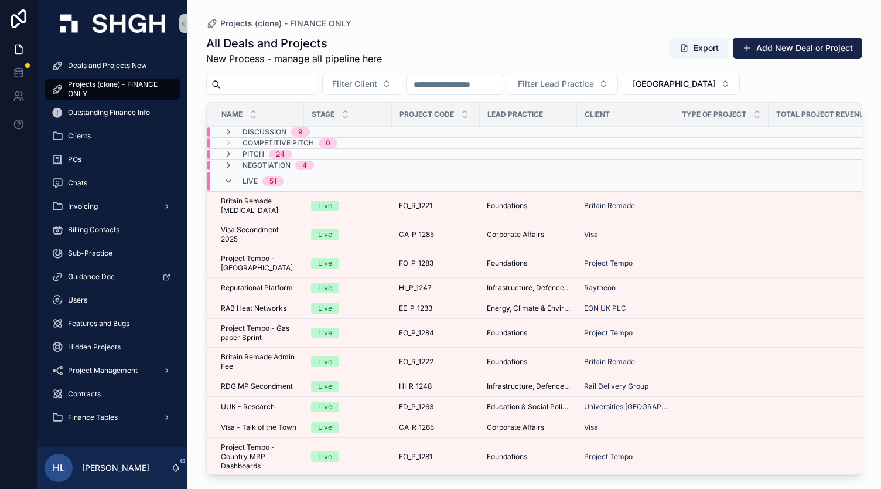
click at [259, 264] on span "Project Tempo - [GEOGRAPHIC_DATA]" at bounding box center [259, 263] width 76 height 19
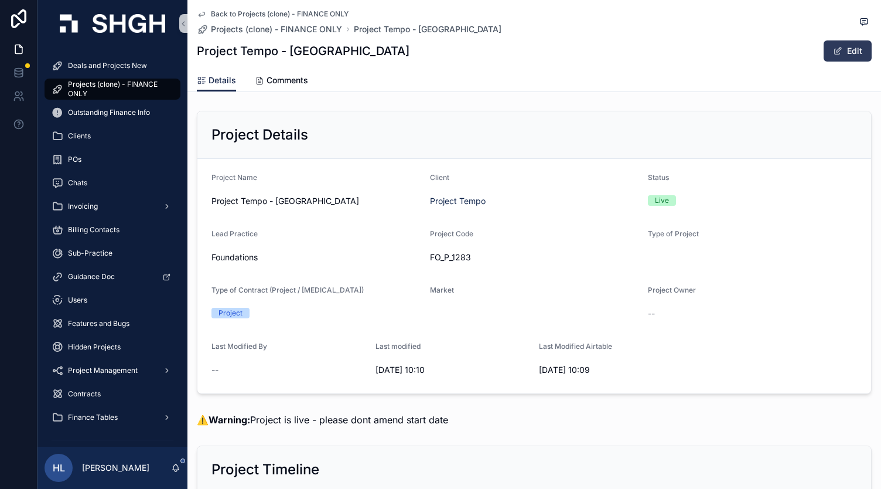
click at [833, 50] on span "scrollable content" at bounding box center [837, 50] width 9 height 9
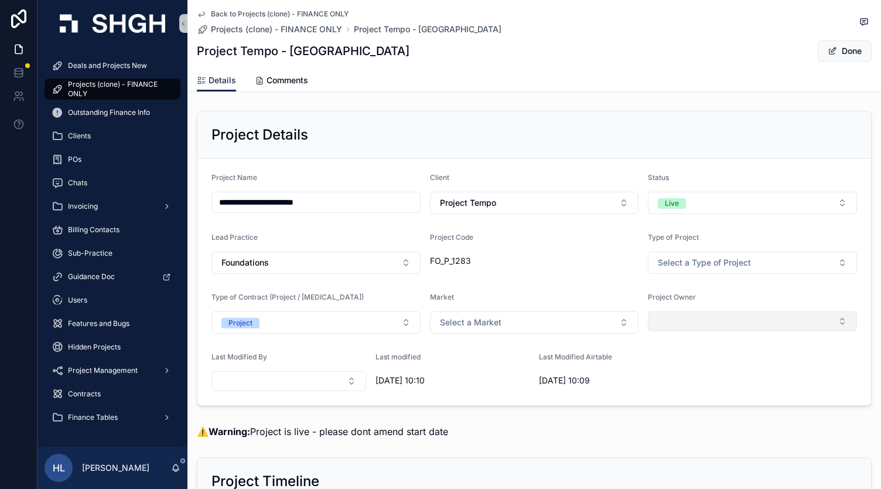
click at [670, 316] on button "Select Button" at bounding box center [752, 321] width 209 height 20
type input "***"
click at [676, 363] on span "[PERSON_NAME]" at bounding box center [683, 366] width 67 height 12
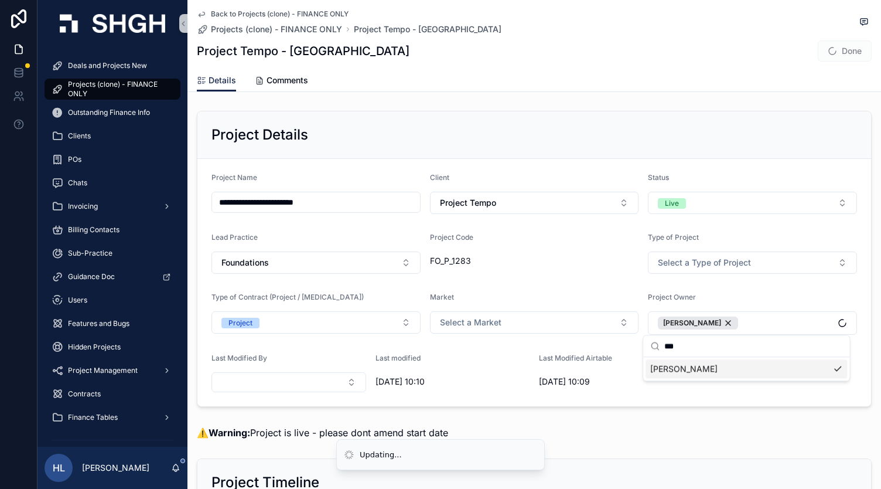
click at [625, 405] on div "**********" at bounding box center [534, 258] width 694 height 305
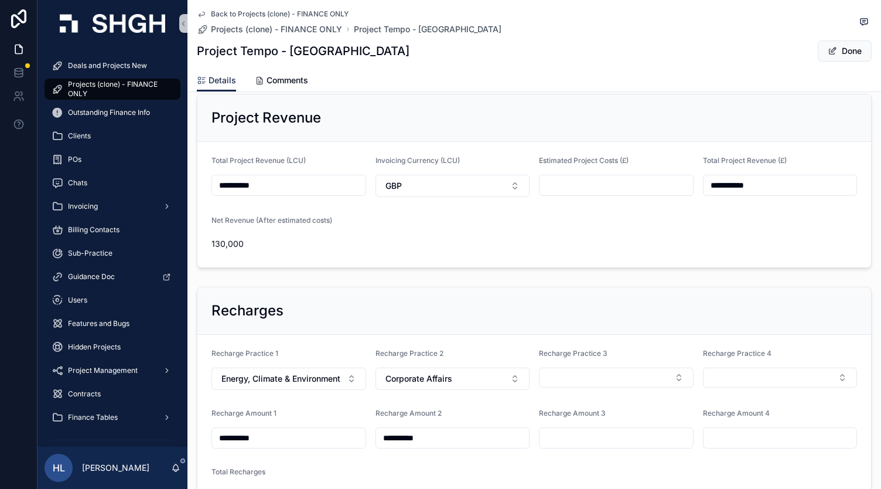
scroll to position [502, 0]
click at [826, 67] on div "Back to Projects (clone) - FINANCE ONLY Projects (clone) - FINANCE ONLY Project…" at bounding box center [534, 34] width 675 height 69
click at [819, 43] on button "Done" at bounding box center [845, 50] width 54 height 21
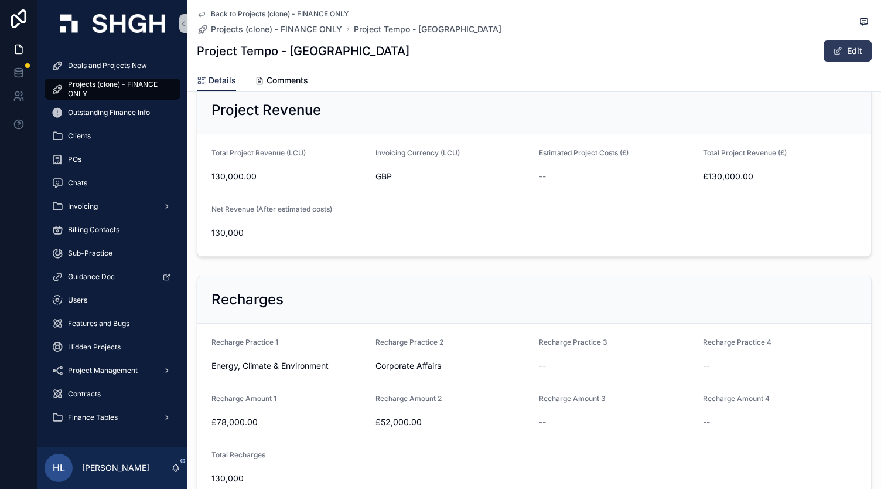
scroll to position [500, 0]
click at [197, 12] on icon "scrollable content" at bounding box center [201, 13] width 9 height 9
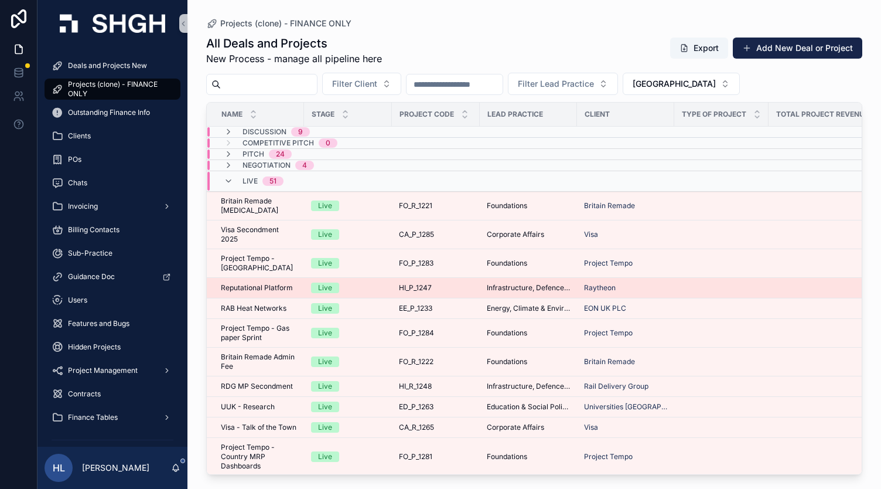
click at [374, 286] on div "Live" at bounding box center [348, 287] width 74 height 11
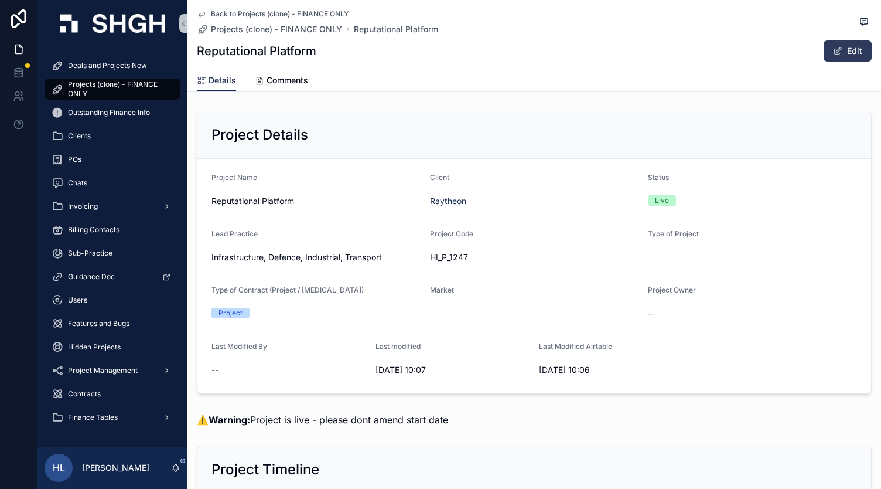
click at [833, 53] on span "scrollable content" at bounding box center [837, 50] width 9 height 9
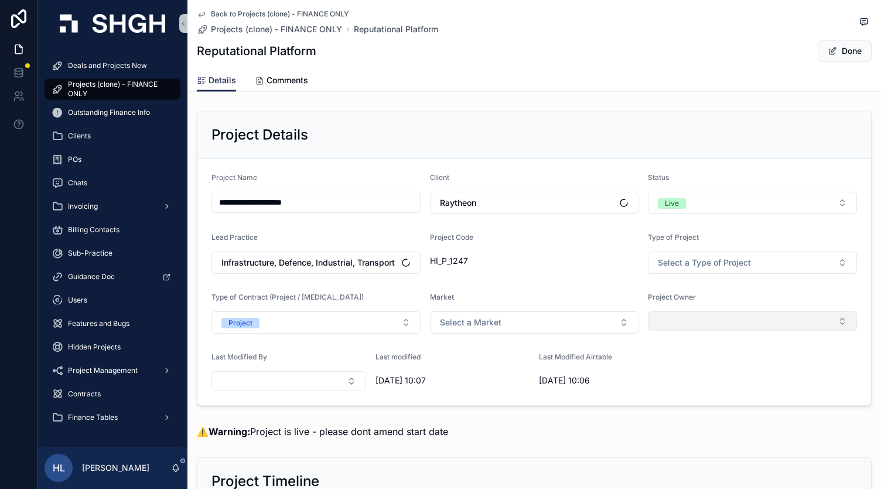
click at [669, 317] on button "Select Button" at bounding box center [752, 321] width 209 height 20
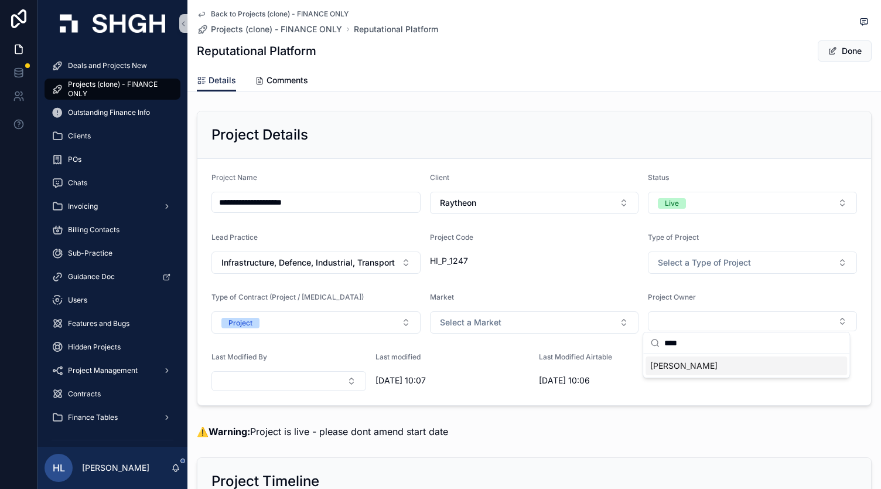
type input "****"
click at [677, 364] on span "[PERSON_NAME]" at bounding box center [683, 366] width 67 height 12
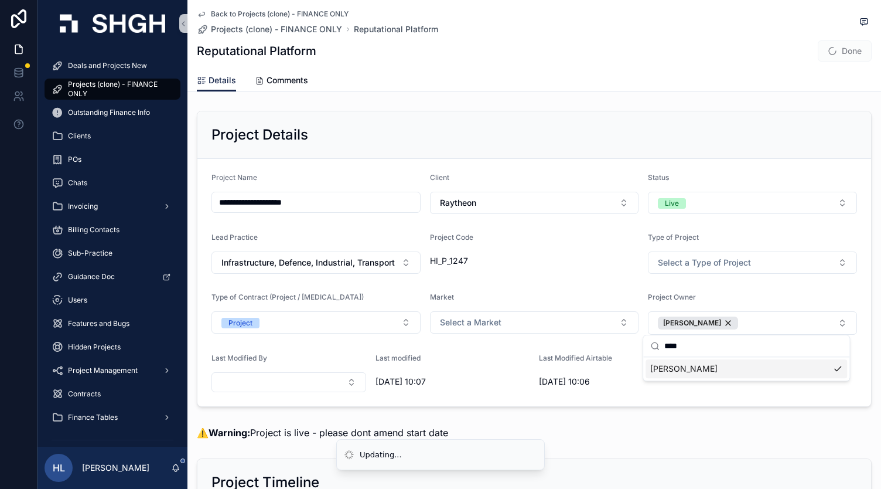
click at [818, 78] on div "Details Comments" at bounding box center [534, 80] width 675 height 22
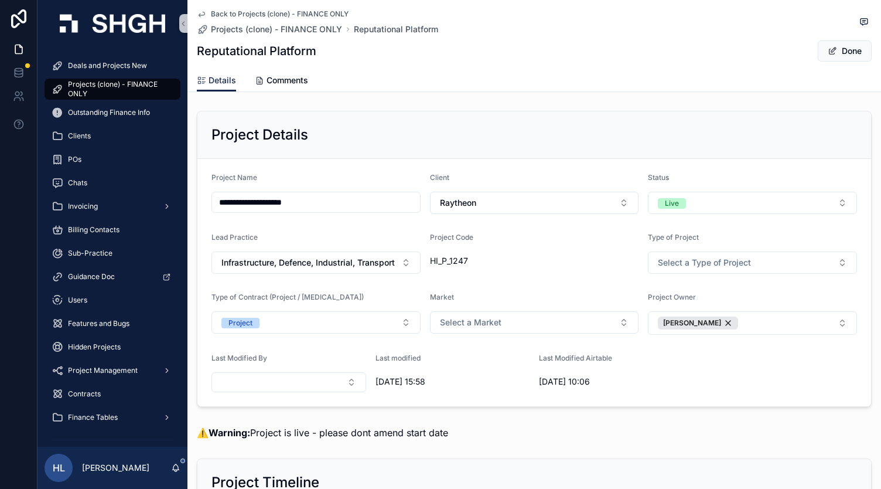
click at [829, 56] on button "Done" at bounding box center [845, 50] width 54 height 21
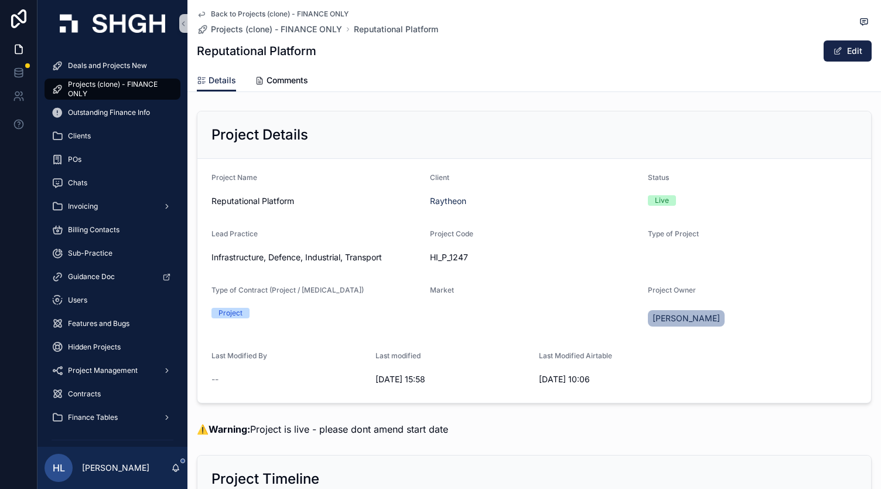
click at [204, 12] on link "Back to Projects (clone) - FINANCE ONLY" at bounding box center [273, 13] width 152 height 9
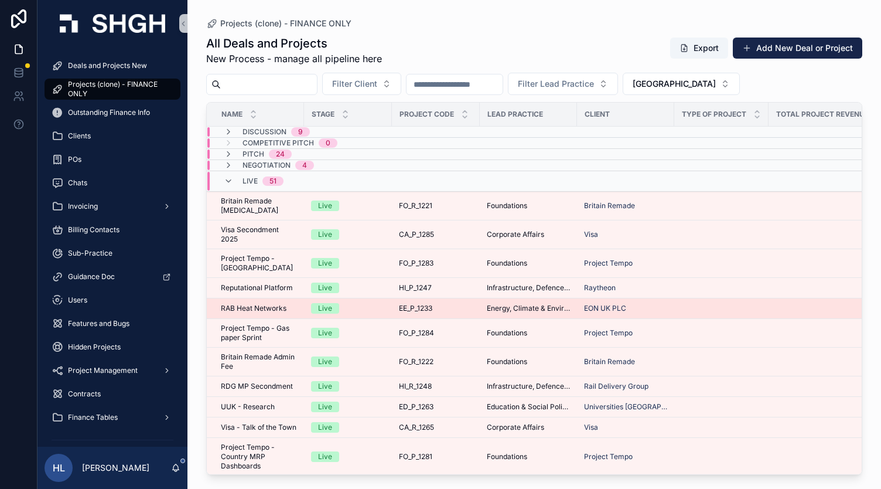
click at [349, 307] on div "Live" at bounding box center [348, 308] width 74 height 11
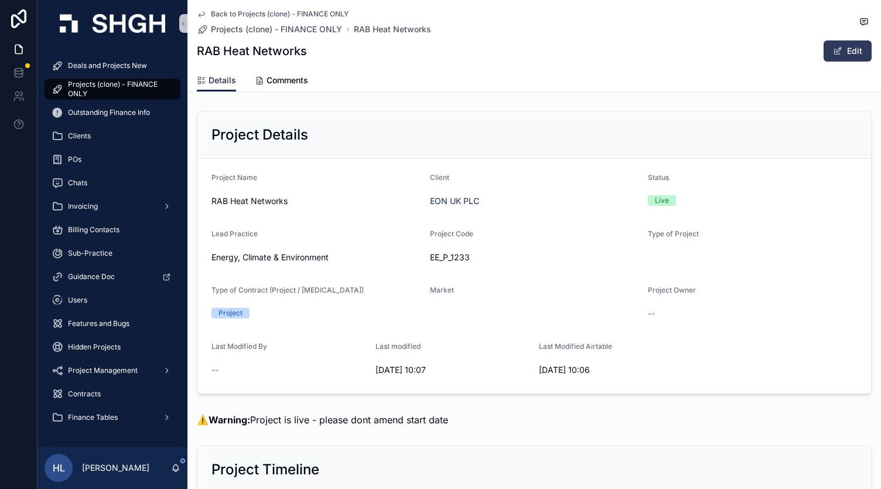
click at [843, 56] on button "Edit" at bounding box center [848, 50] width 48 height 21
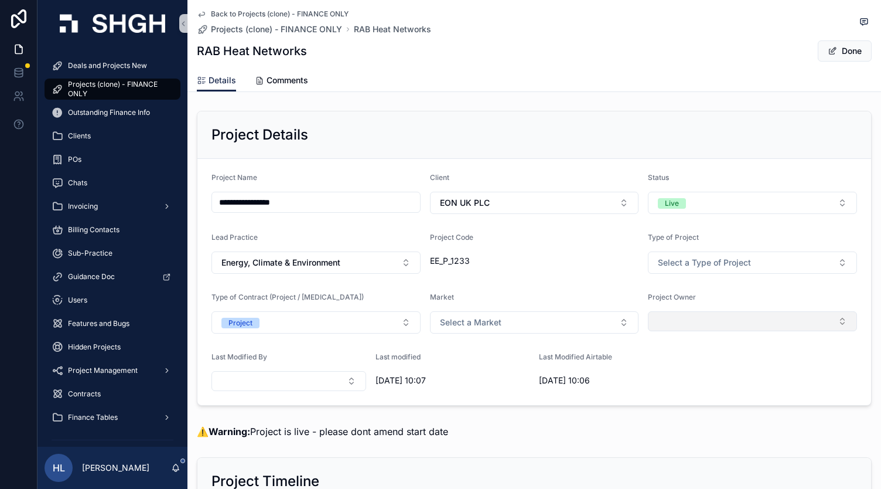
click at [660, 315] on button "Select Button" at bounding box center [752, 321] width 209 height 20
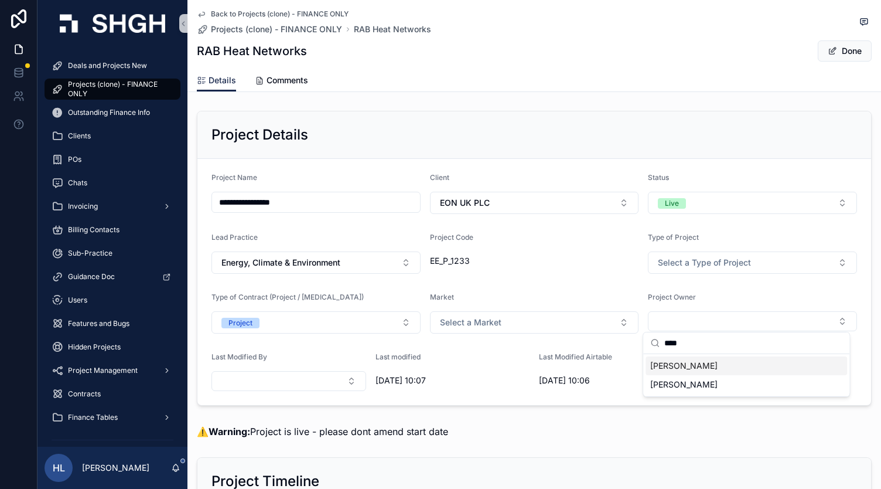
type input "****"
click at [680, 362] on span "[PERSON_NAME]" at bounding box center [683, 366] width 67 height 12
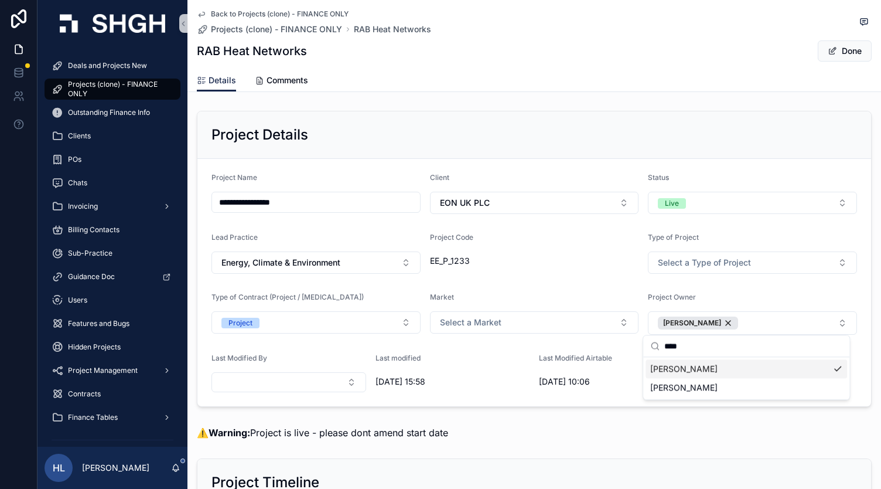
click at [814, 76] on div "Details Comments" at bounding box center [534, 80] width 675 height 22
click at [828, 54] on span "scrollable content" at bounding box center [832, 50] width 9 height 9
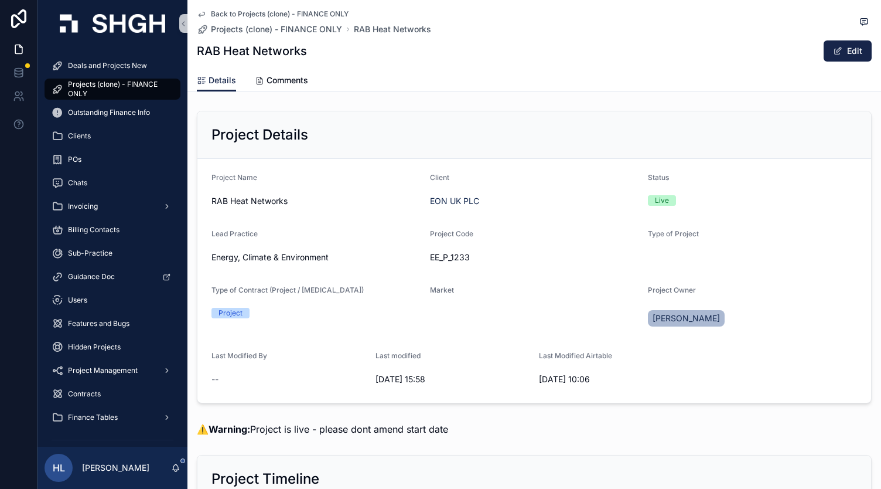
click at [199, 15] on icon "scrollable content" at bounding box center [202, 14] width 6 height 5
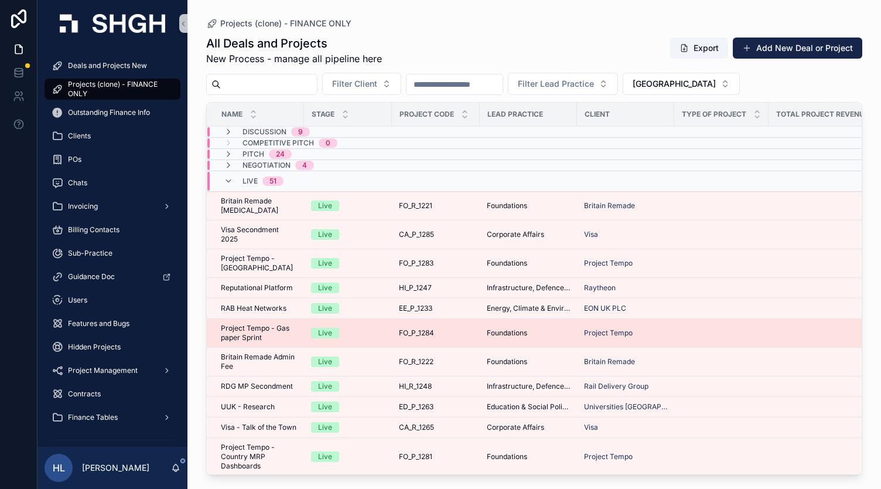
click at [283, 329] on span "Project Tempo - Gas paper Sprint" at bounding box center [259, 332] width 76 height 19
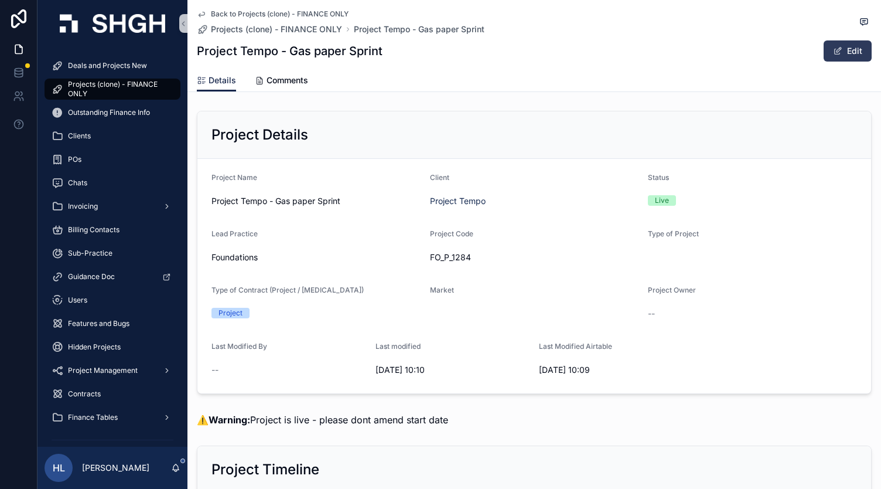
click at [834, 50] on span "scrollable content" at bounding box center [837, 50] width 9 height 9
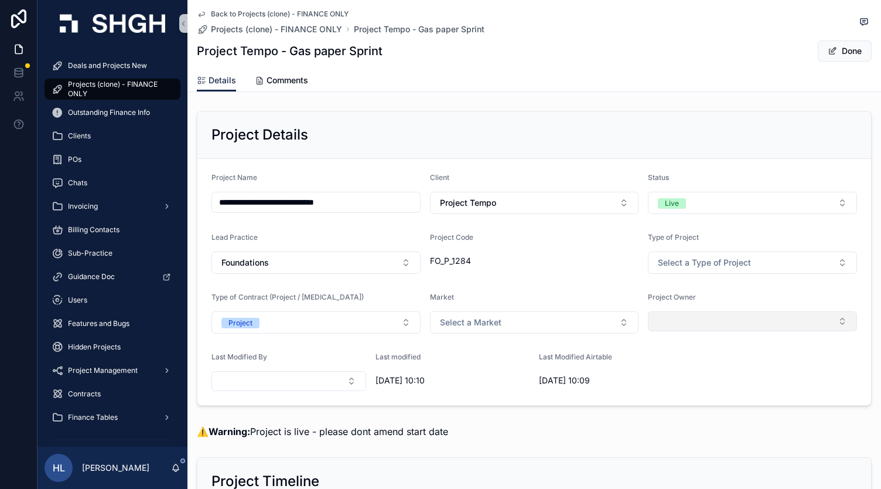
click at [669, 315] on button "Select Button" at bounding box center [752, 321] width 209 height 20
type input "***"
click at [687, 363] on span "[PERSON_NAME]" at bounding box center [683, 366] width 67 height 12
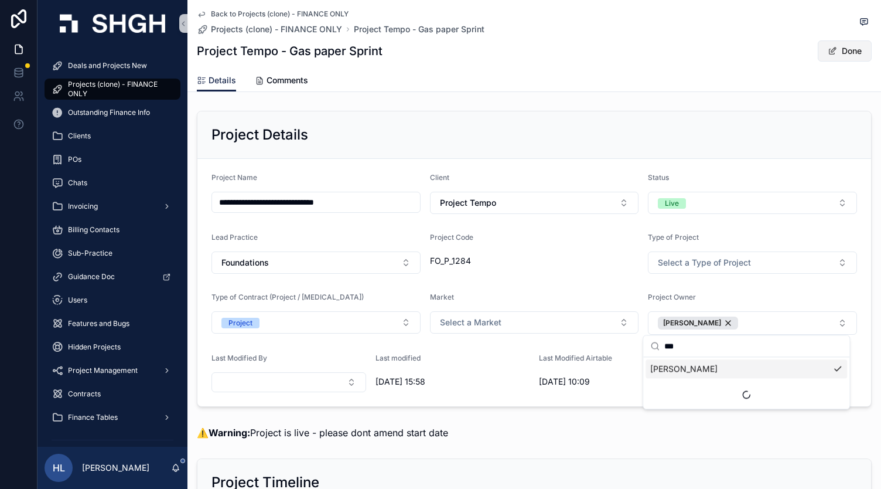
click at [836, 49] on button "Done" at bounding box center [845, 50] width 54 height 21
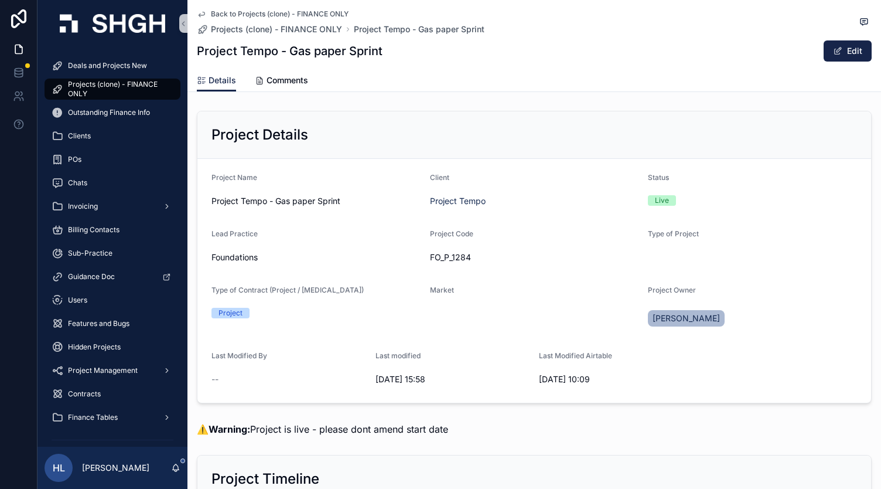
click at [197, 14] on icon "scrollable content" at bounding box center [201, 13] width 9 height 9
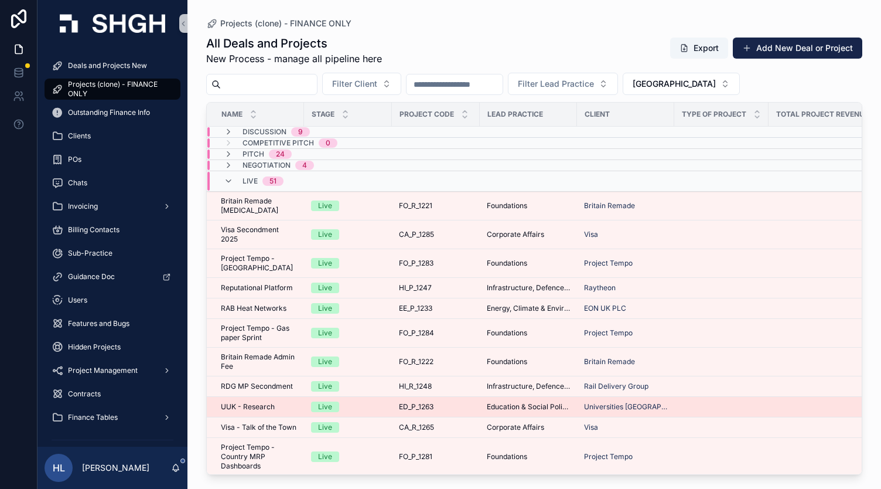
click at [259, 402] on span "UUK - Research" at bounding box center [248, 406] width 54 height 9
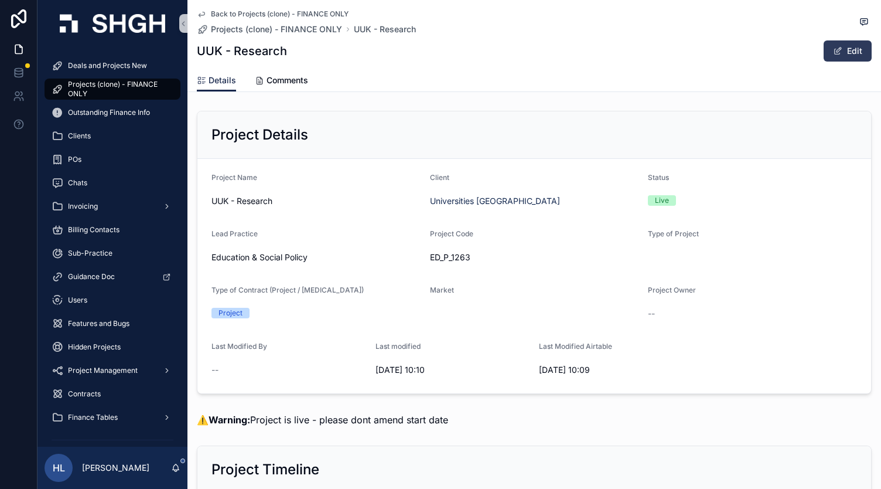
click at [850, 46] on button "Edit" at bounding box center [848, 50] width 48 height 21
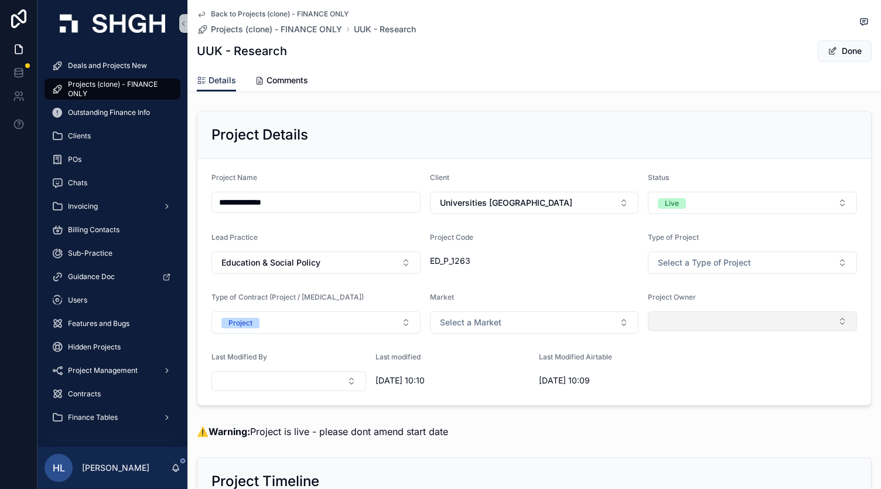
click at [678, 319] on button "Select Button" at bounding box center [752, 321] width 209 height 20
type input "****"
click at [698, 367] on span "[PERSON_NAME]" at bounding box center [683, 366] width 67 height 12
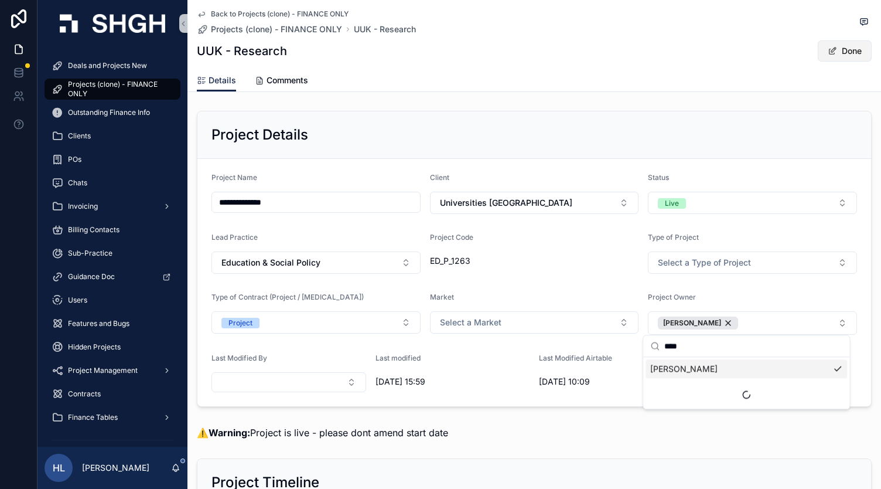
click at [830, 57] on button "Done" at bounding box center [845, 50] width 54 height 21
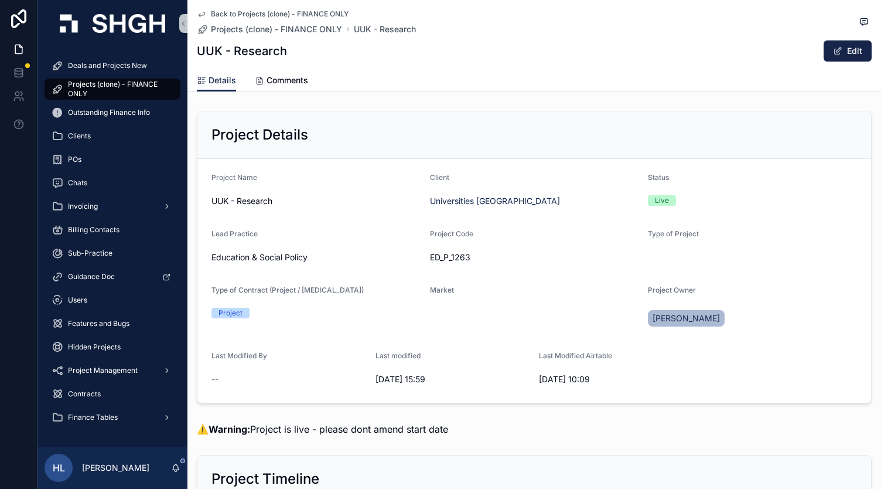
click at [202, 13] on icon "scrollable content" at bounding box center [202, 14] width 6 height 5
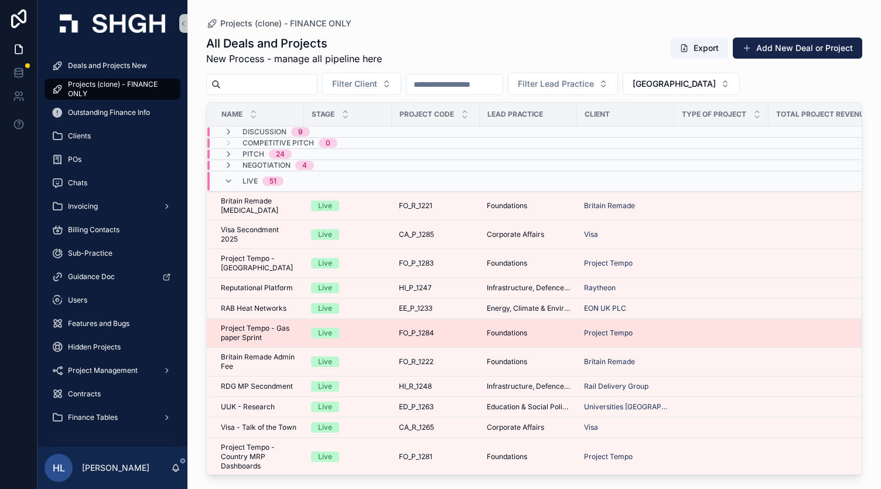
scroll to position [76, 0]
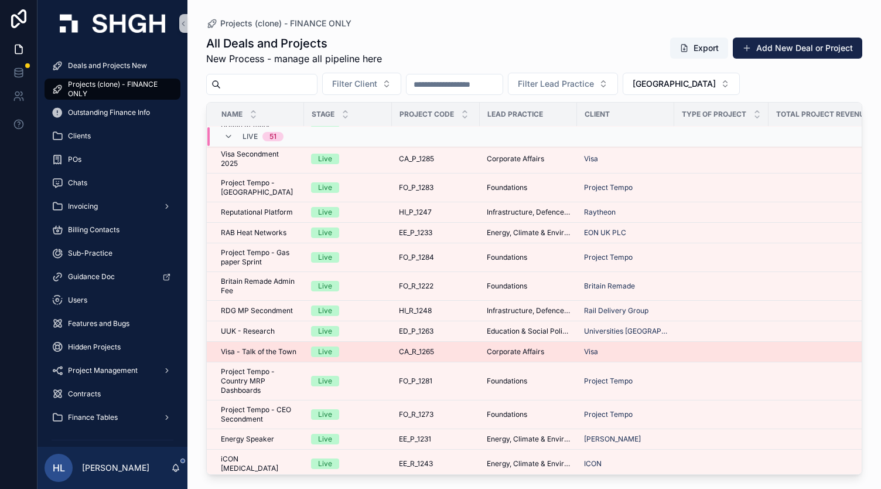
click at [281, 352] on span "Visa - Talk of the Town" at bounding box center [259, 351] width 76 height 9
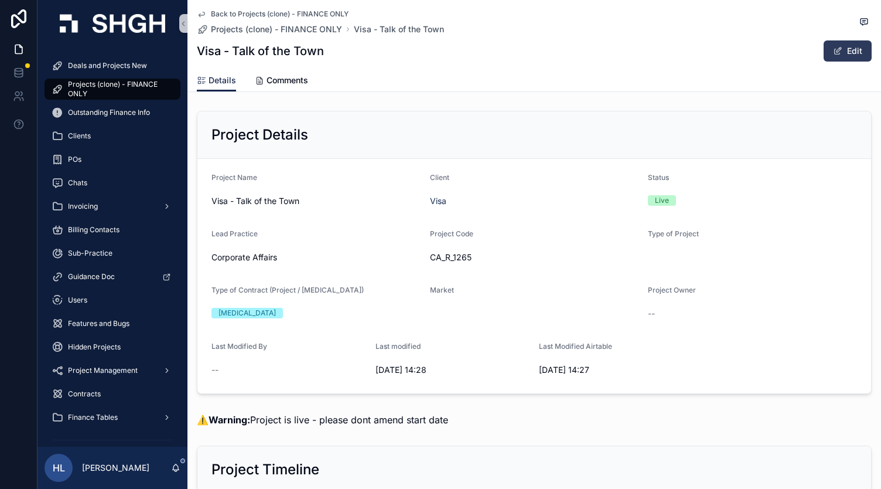
click at [829, 57] on button "Edit" at bounding box center [848, 50] width 48 height 21
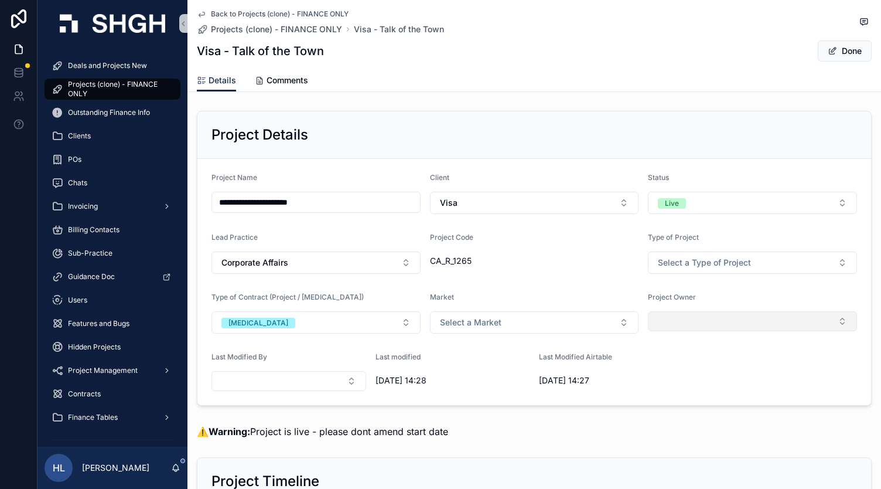
click at [702, 313] on button "Select Button" at bounding box center [752, 321] width 209 height 20
type input "***"
click at [705, 363] on span "[PERSON_NAME]" at bounding box center [683, 366] width 67 height 12
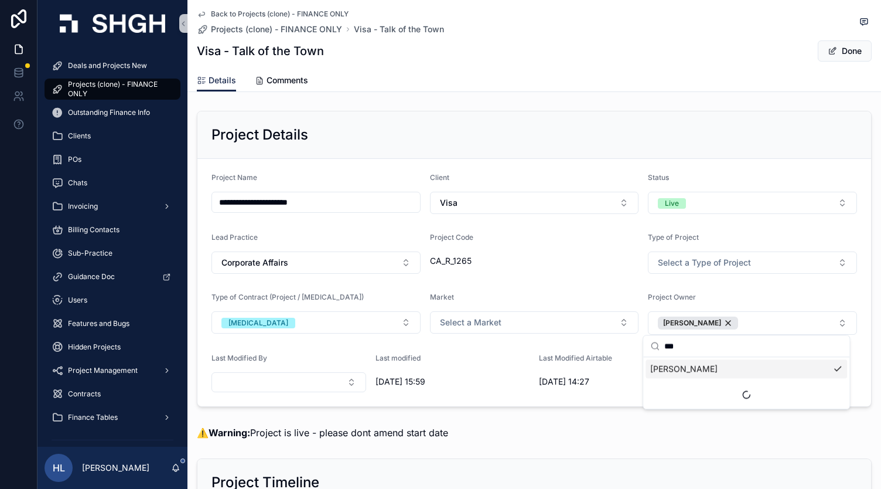
click at [831, 54] on button "Done" at bounding box center [845, 50] width 54 height 21
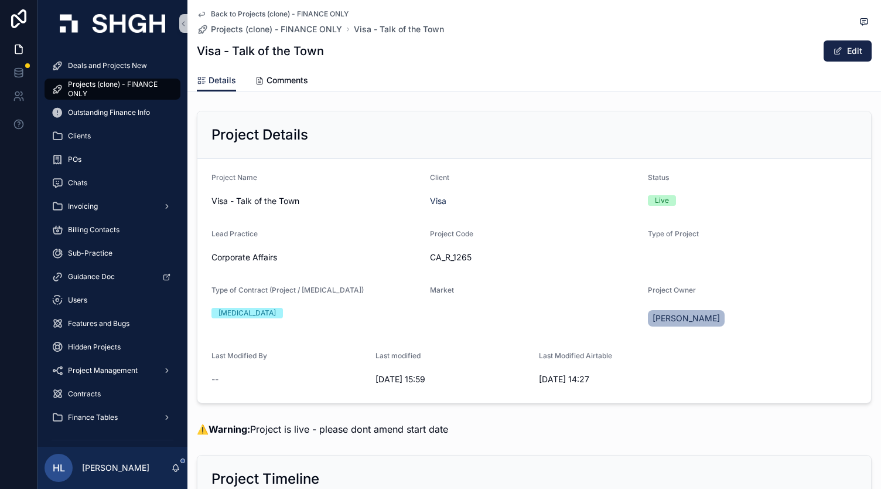
click at [200, 13] on icon "scrollable content" at bounding box center [201, 13] width 9 height 9
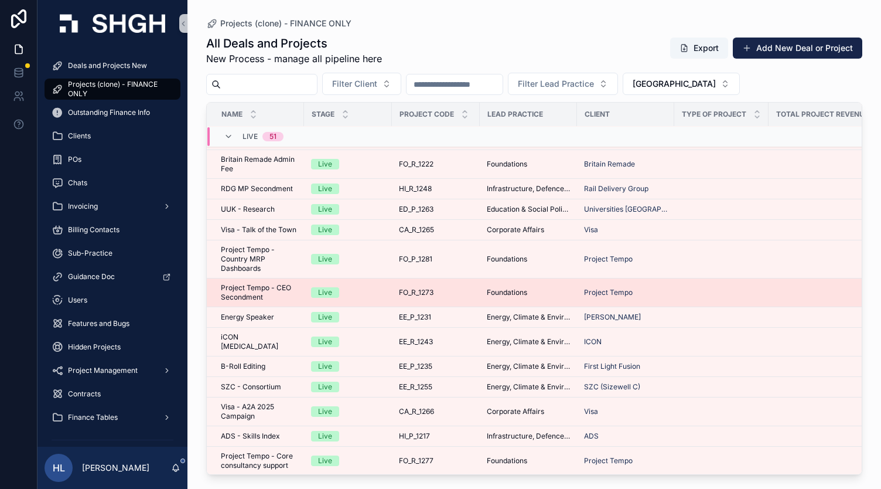
scroll to position [273, 0]
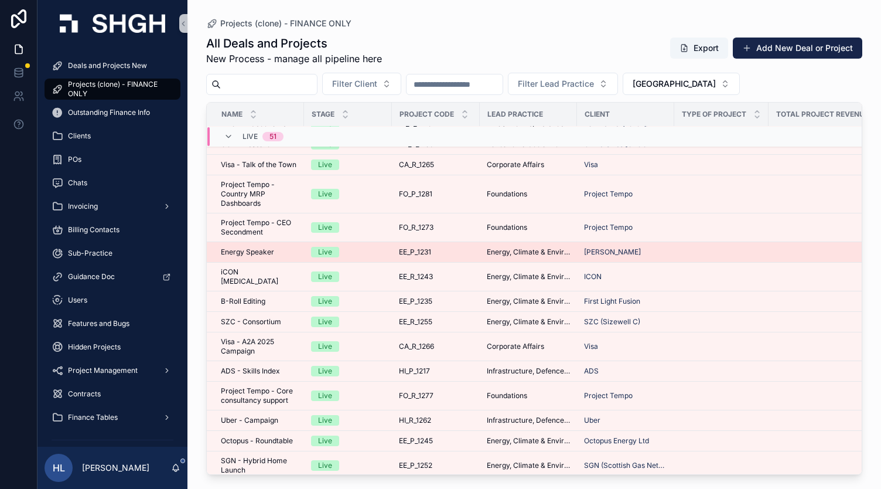
click at [256, 256] on span "Energy Speaker" at bounding box center [247, 251] width 53 height 9
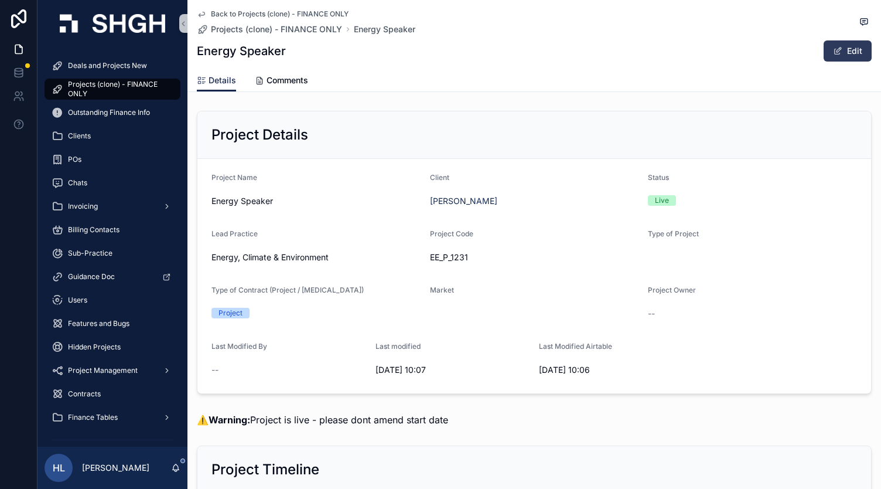
click at [840, 50] on button "Edit" at bounding box center [848, 50] width 48 height 21
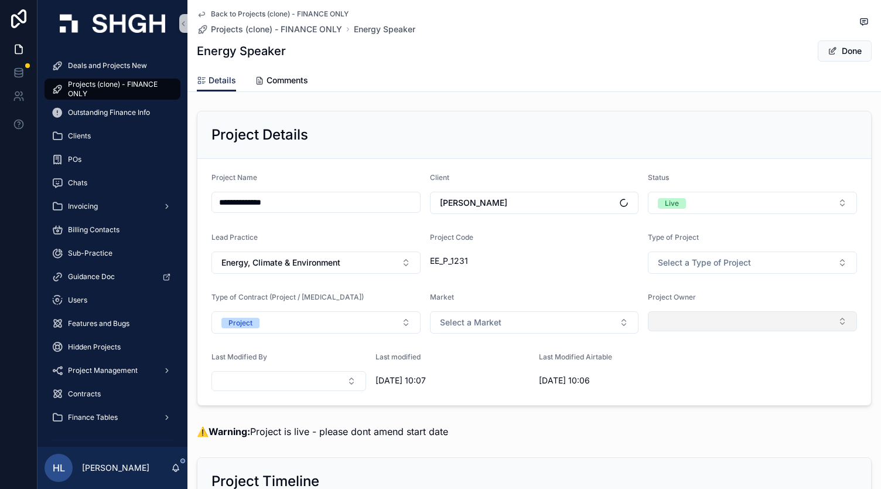
click at [670, 318] on button "Select Button" at bounding box center [752, 321] width 209 height 20
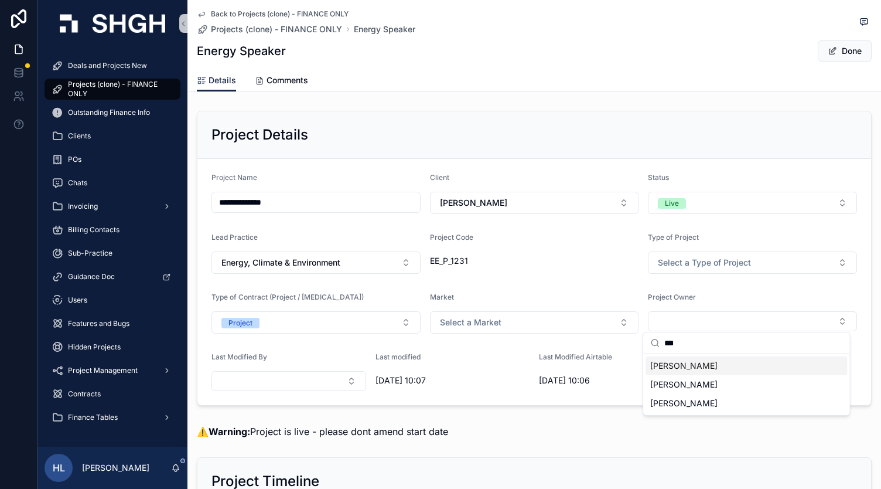
type input "***"
click at [669, 362] on span "[PERSON_NAME]" at bounding box center [683, 366] width 67 height 12
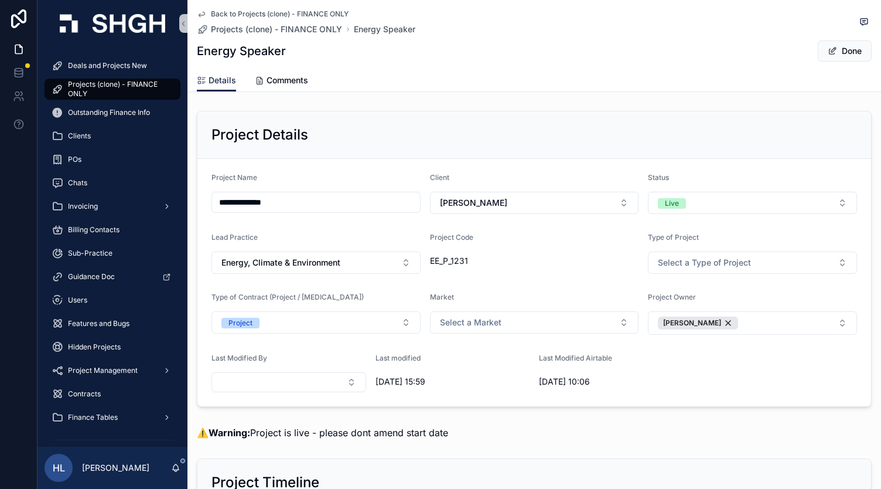
click at [829, 50] on span "scrollable content" at bounding box center [832, 50] width 9 height 9
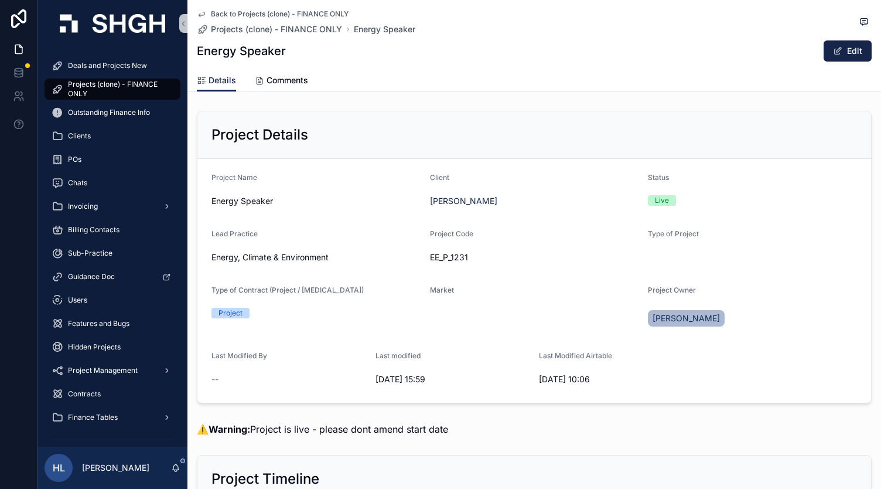
click at [199, 15] on icon "scrollable content" at bounding box center [202, 14] width 6 height 5
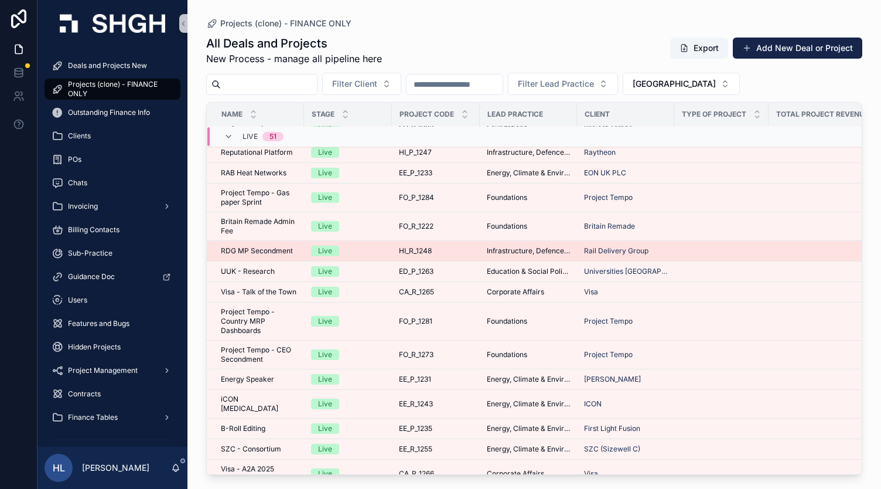
scroll to position [203, 0]
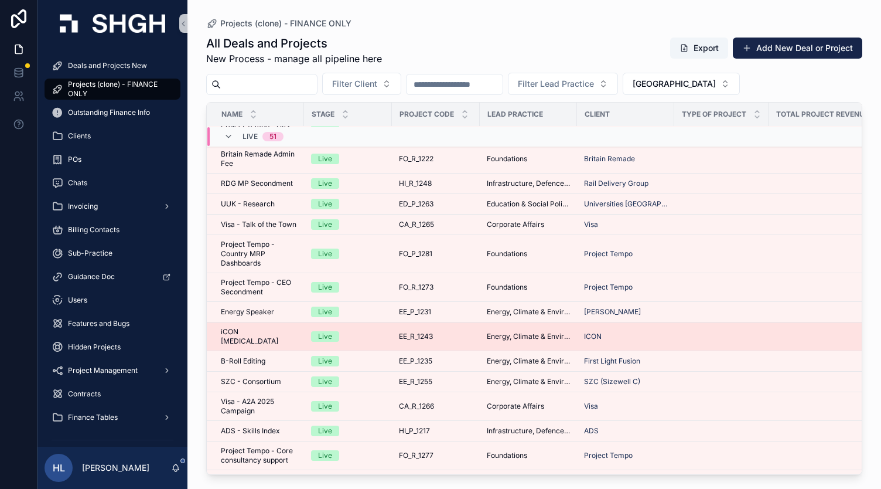
click at [260, 335] on span "iCON [MEDICAL_DATA]" at bounding box center [259, 336] width 76 height 19
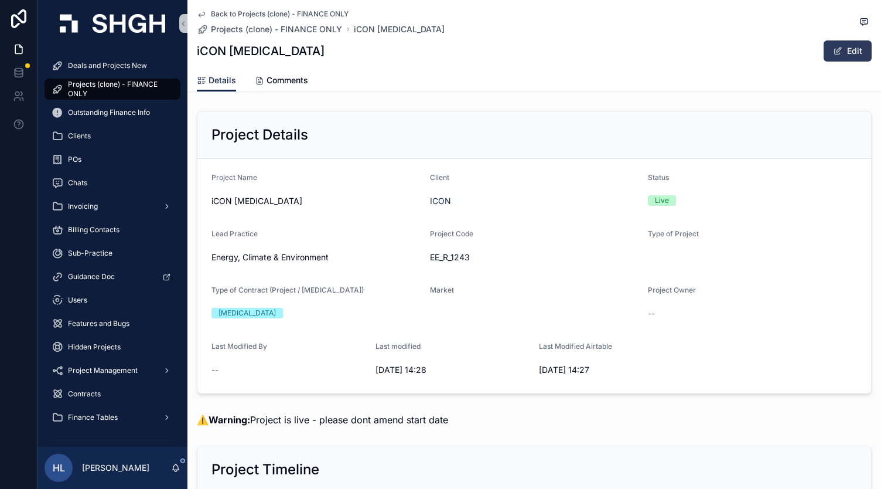
click at [844, 45] on button "Edit" at bounding box center [848, 50] width 48 height 21
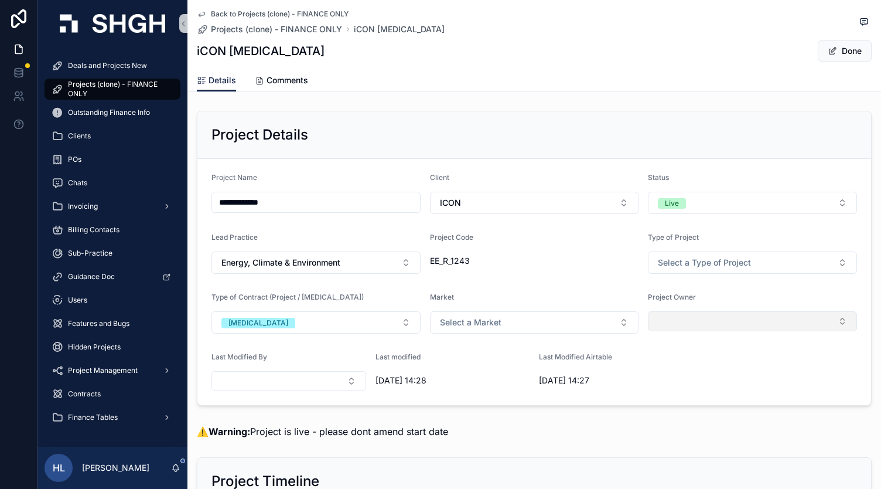
click at [664, 312] on button "Select Button" at bounding box center [752, 321] width 209 height 20
type input "****"
click at [677, 365] on span "[PERSON_NAME]" at bounding box center [683, 366] width 67 height 12
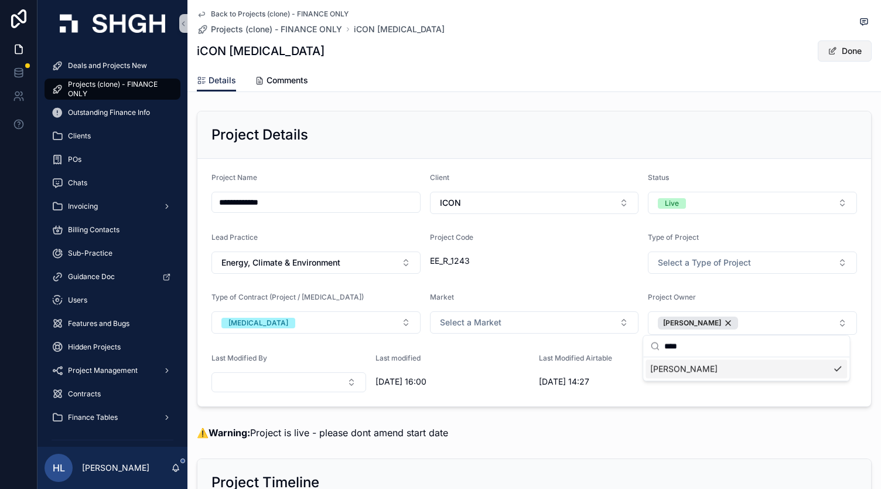
click at [828, 49] on span "scrollable content" at bounding box center [832, 50] width 9 height 9
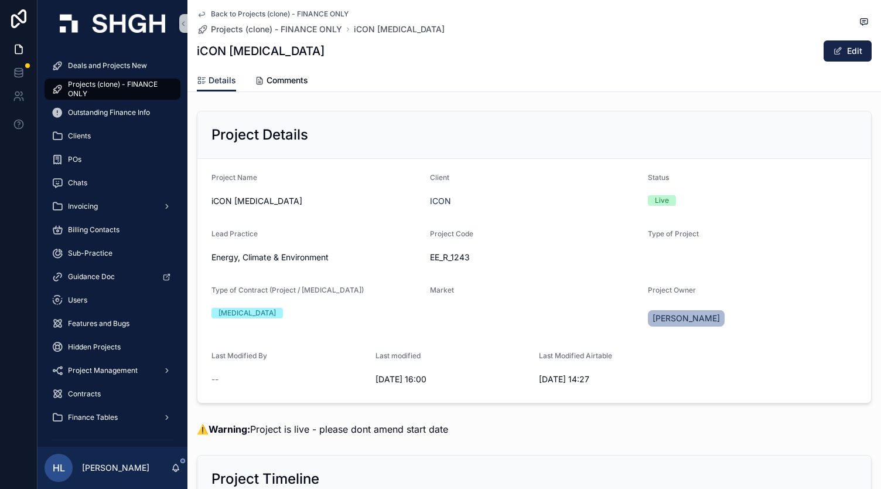
click at [197, 16] on icon "scrollable content" at bounding box center [201, 13] width 9 height 9
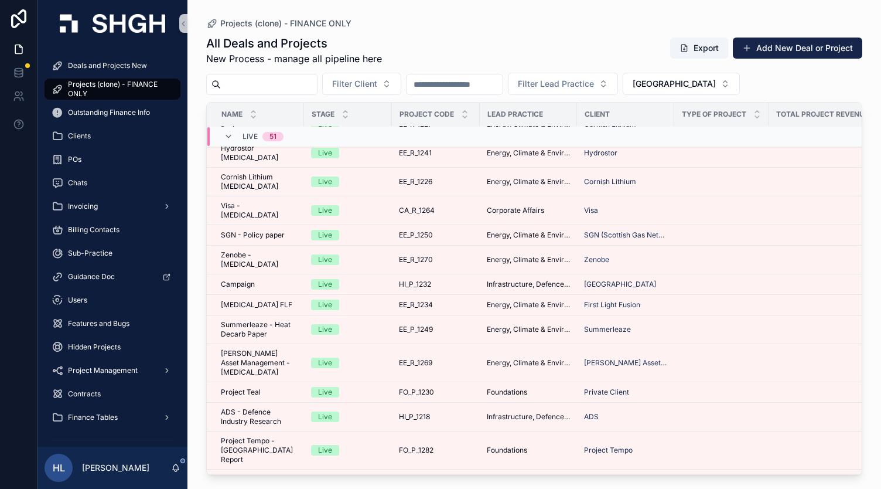
scroll to position [720, 0]
